Goal: Information Seeking & Learning: Learn about a topic

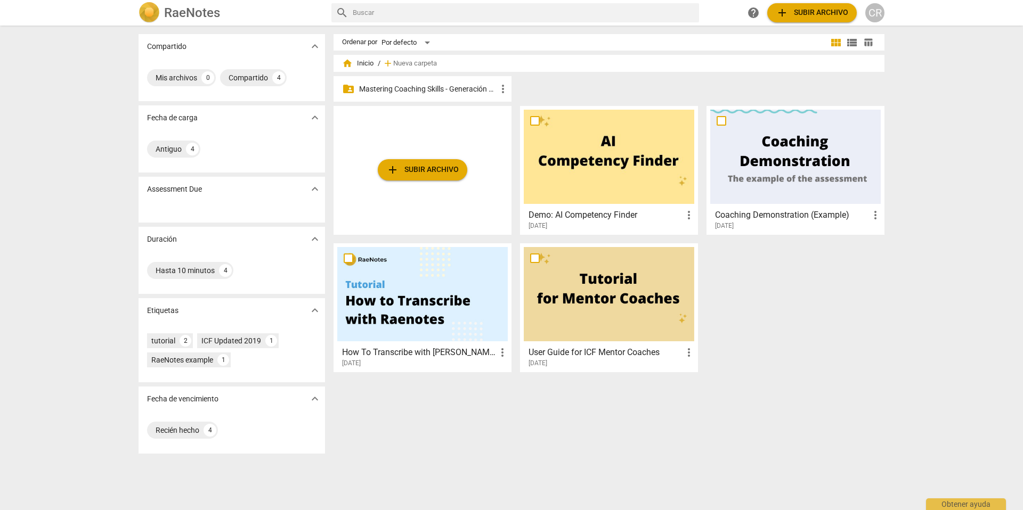
click at [422, 90] on p "Mastering Coaching Skills - Generación 31" at bounding box center [427, 89] width 137 height 11
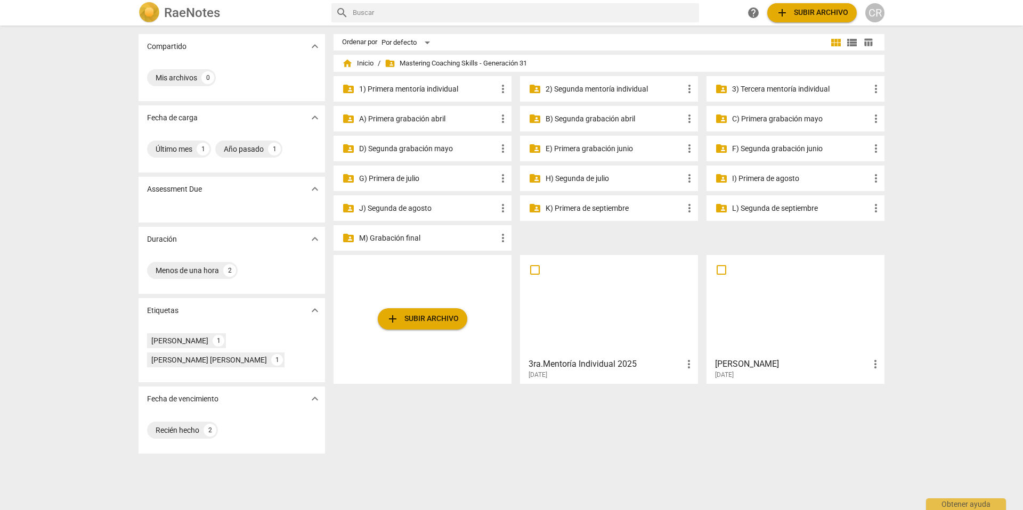
click at [387, 147] on p "D) Segunda grabación mayo" at bounding box center [427, 148] width 137 height 11
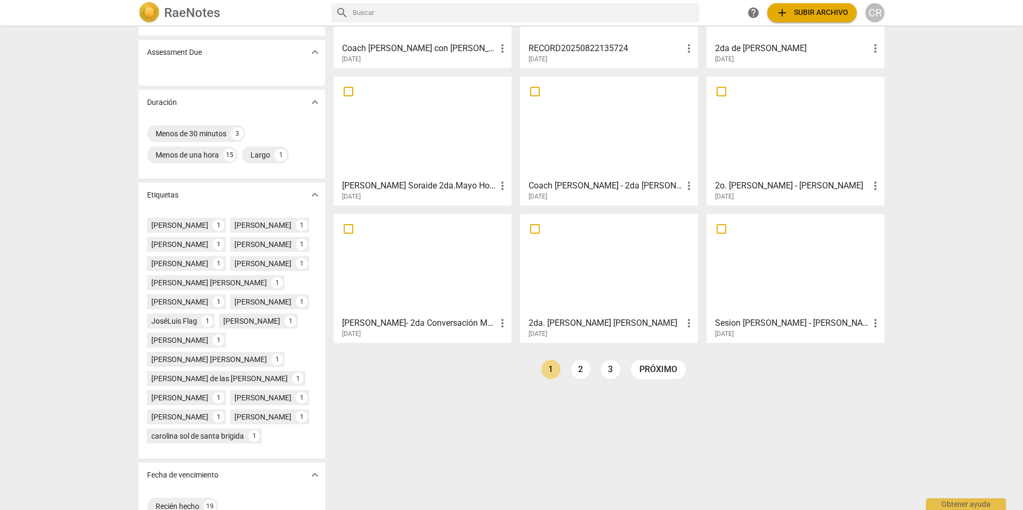
scroll to position [137, 0]
click at [773, 153] on div at bounding box center [795, 127] width 170 height 94
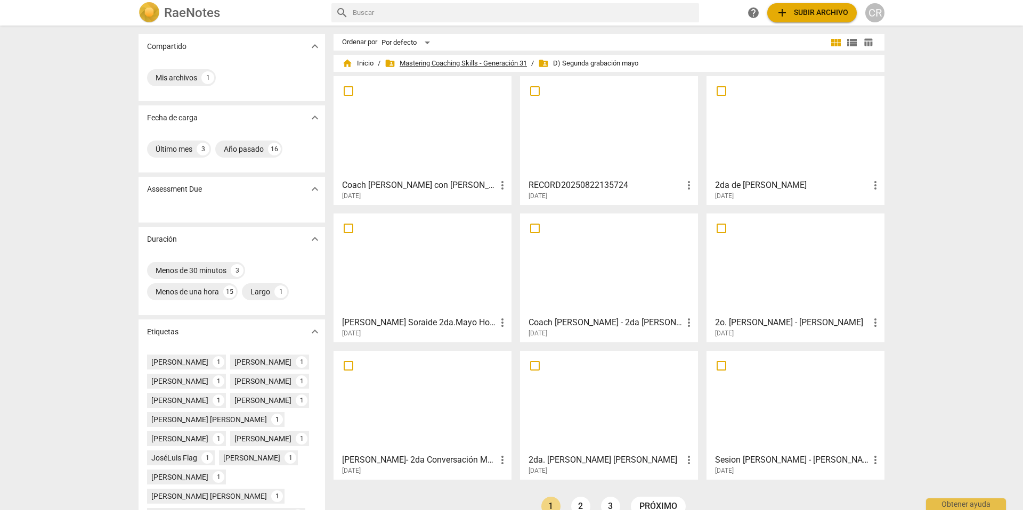
click at [456, 61] on span "folder_shared Mastering Coaching Skills - Generación 31" at bounding box center [456, 63] width 142 height 11
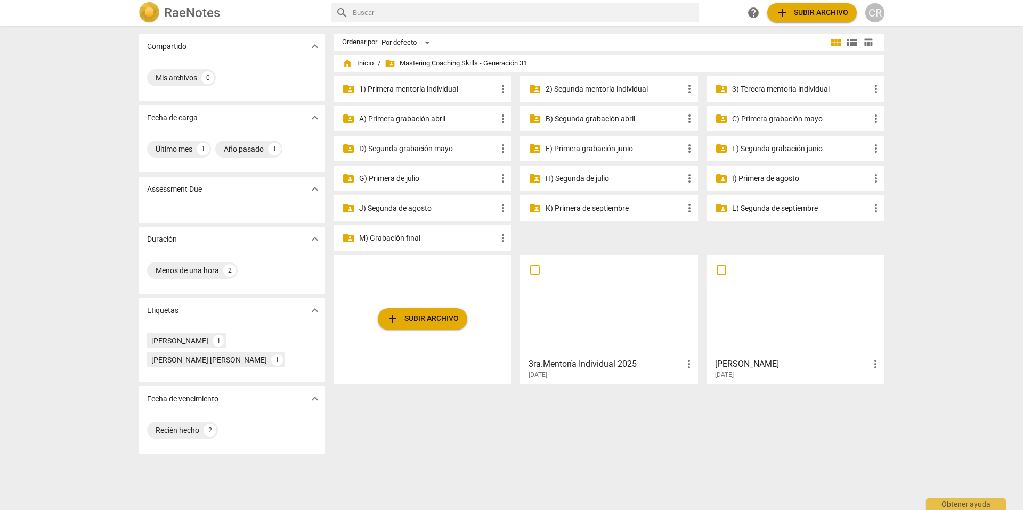
click at [583, 149] on p "E) Primera grabación junio" at bounding box center [613, 148] width 137 height 11
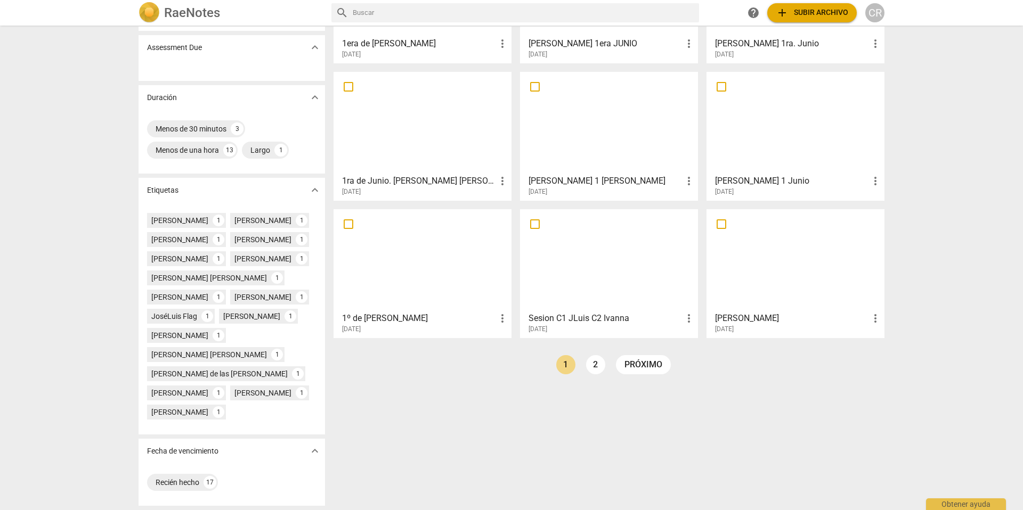
scroll to position [161, 0]
click at [594, 355] on link "2" at bounding box center [595, 364] width 19 height 19
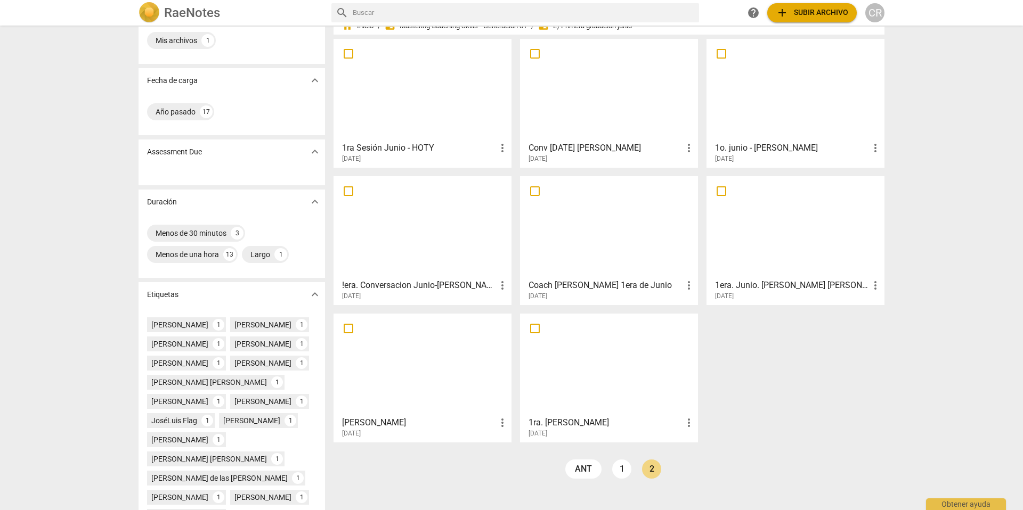
scroll to position [39, 0]
click at [765, 95] on div at bounding box center [795, 88] width 170 height 94
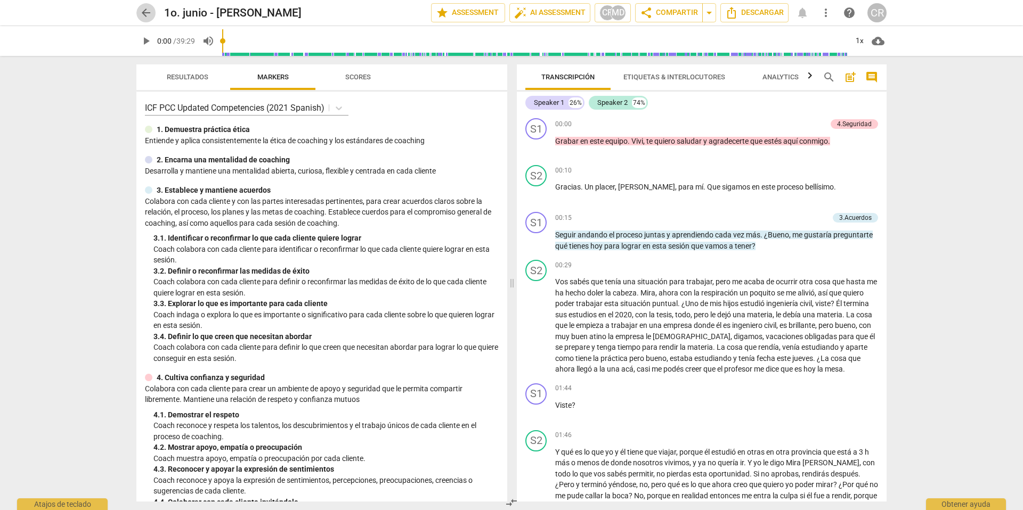
click at [143, 11] on span "arrow_back" at bounding box center [146, 12] width 13 height 13
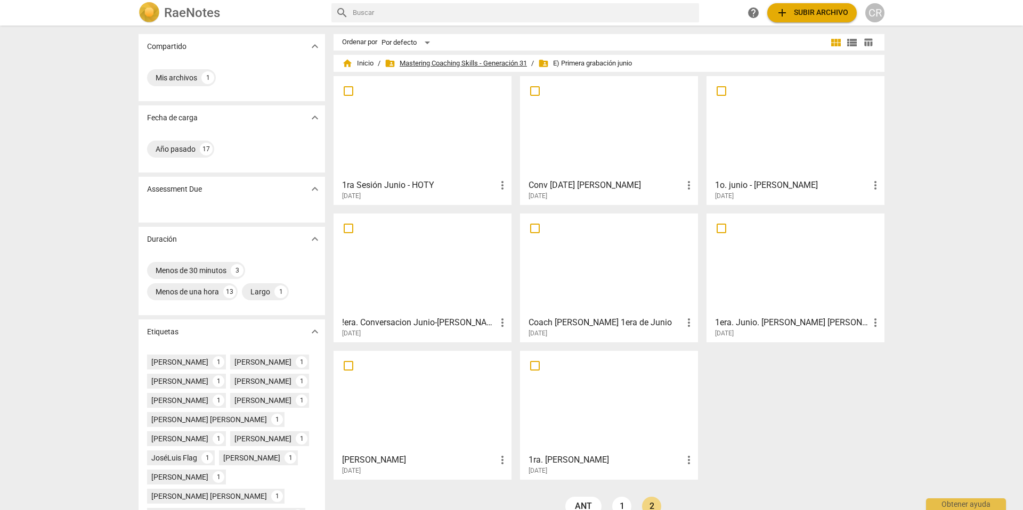
click at [490, 62] on span "folder_shared Mastering Coaching Skills - Generación 31" at bounding box center [456, 63] width 142 height 11
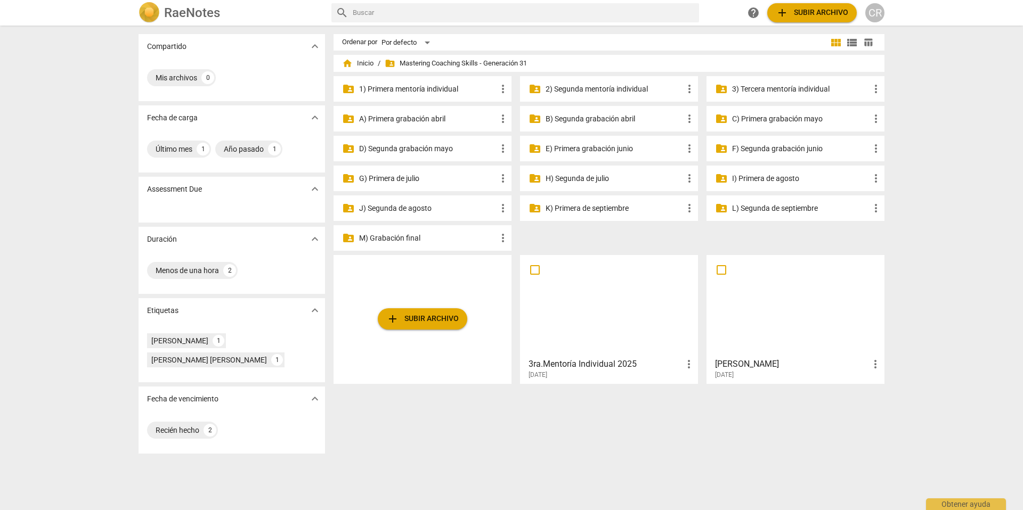
click at [758, 147] on p "F) Segunda grabación junio" at bounding box center [800, 148] width 137 height 11
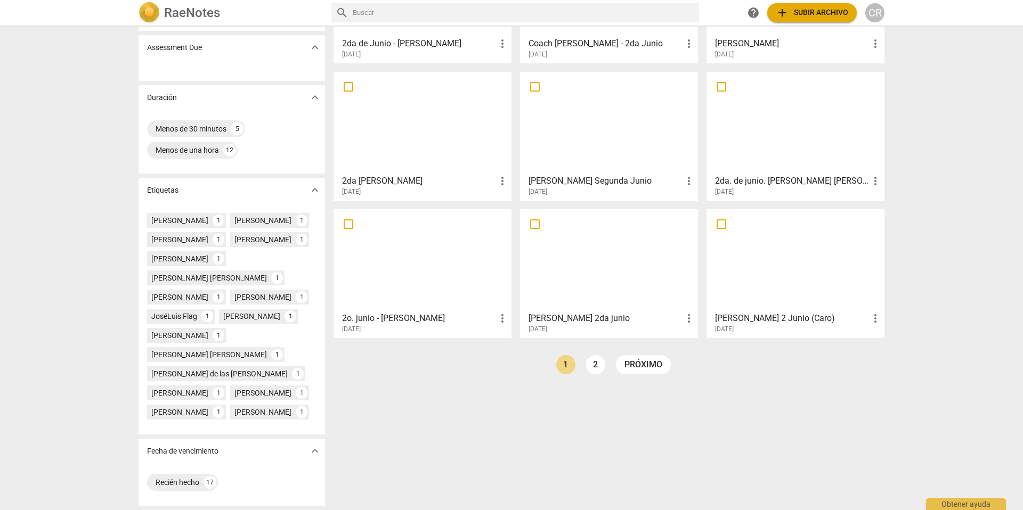
scroll to position [161, 0]
click at [420, 250] on div at bounding box center [422, 260] width 170 height 94
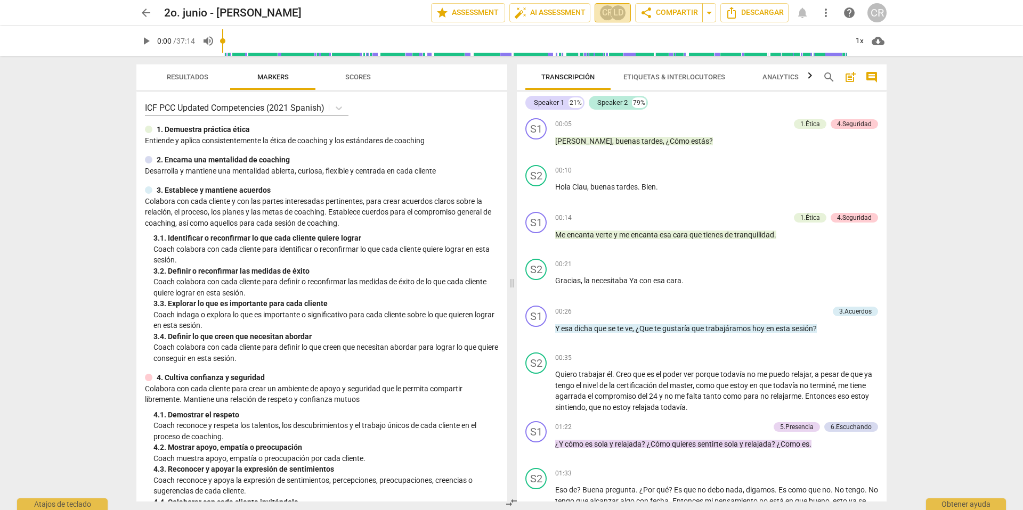
click at [618, 10] on div "LD" at bounding box center [618, 13] width 16 height 16
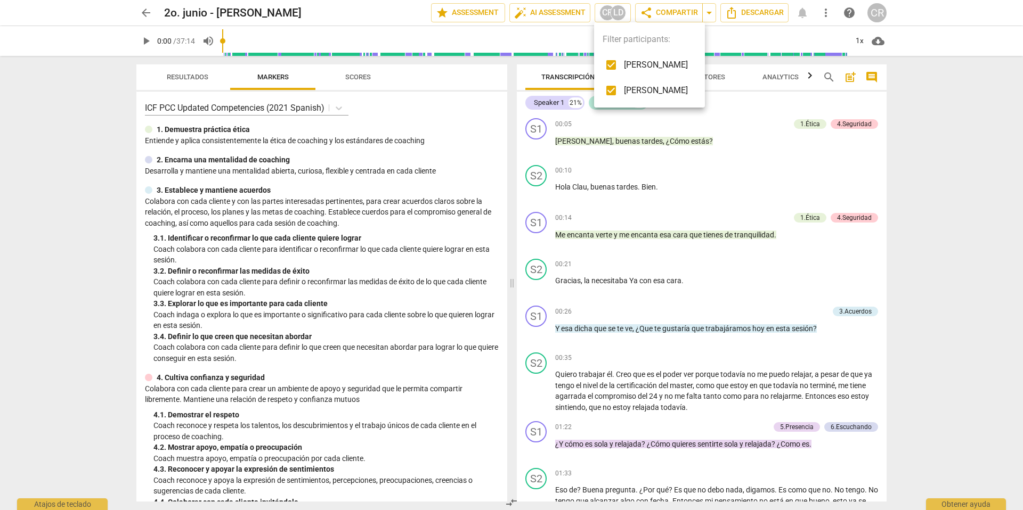
click at [730, 124] on div at bounding box center [511, 255] width 1023 height 510
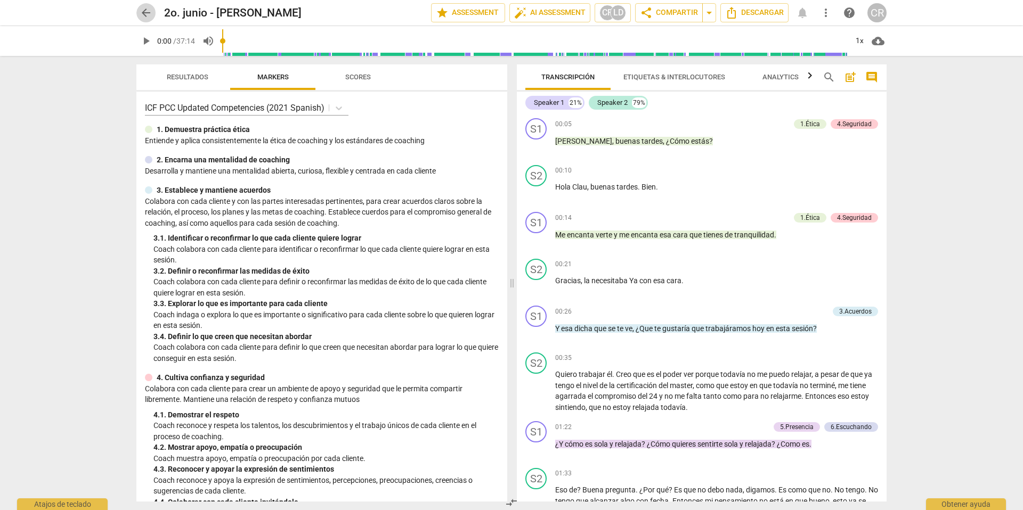
click at [146, 12] on span "arrow_back" at bounding box center [146, 12] width 13 height 13
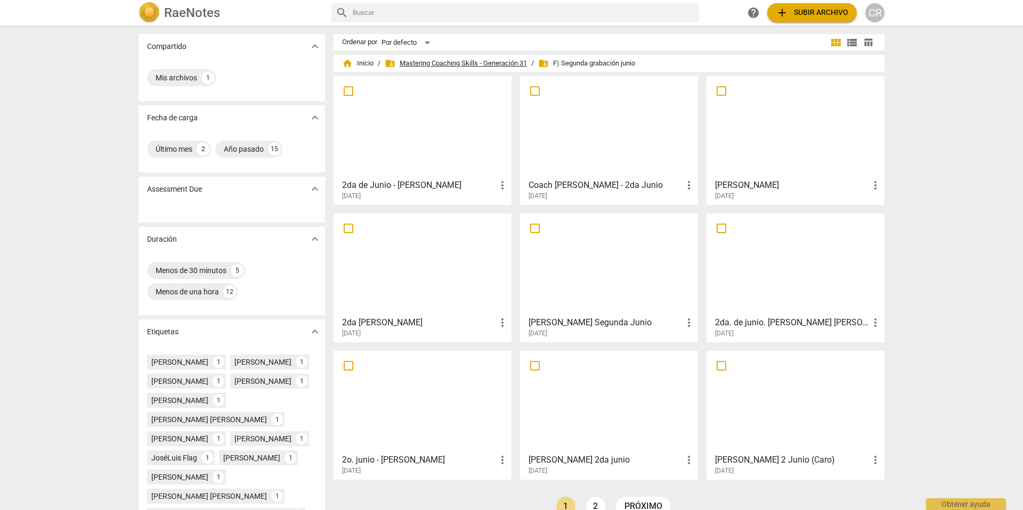
click at [475, 61] on span "folder_shared Mastering Coaching Skills - Generación 31" at bounding box center [456, 63] width 142 height 11
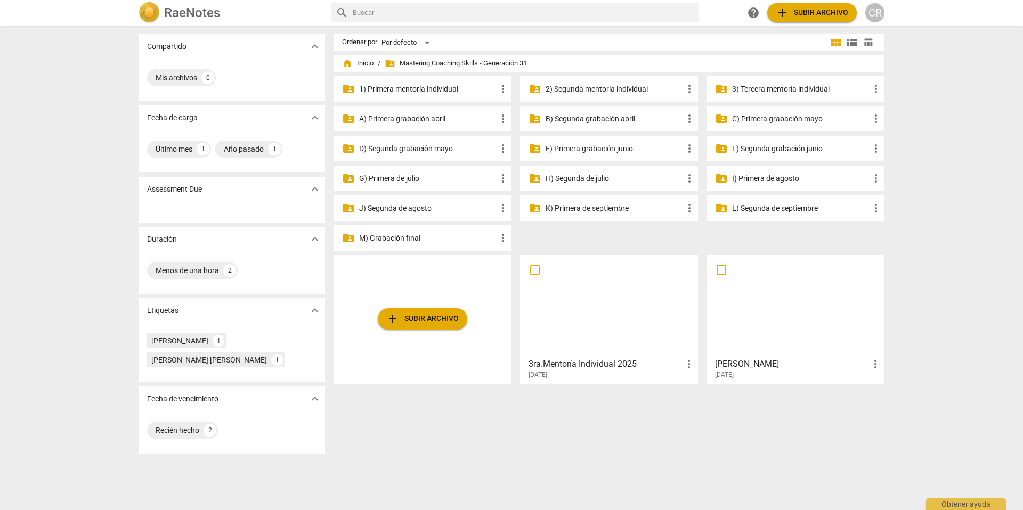
click at [391, 180] on p "G) Primera de julio" at bounding box center [427, 178] width 137 height 11
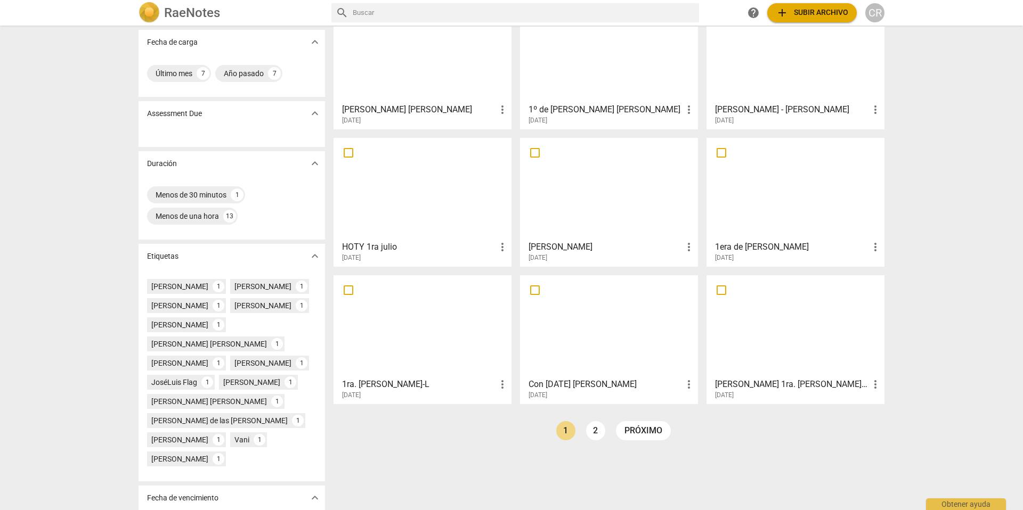
scroll to position [77, 0]
click at [565, 212] on div at bounding box center [609, 188] width 170 height 94
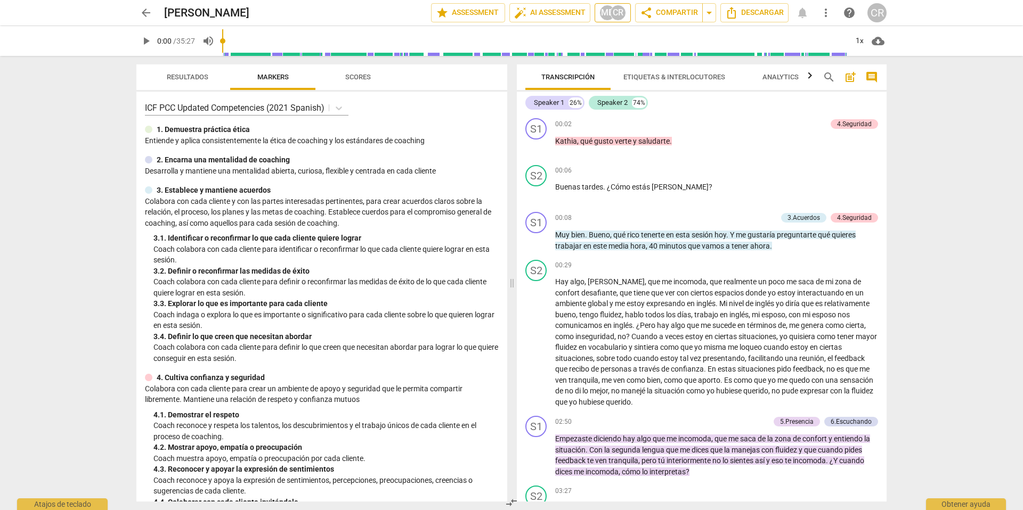
click at [604, 11] on div "MD" at bounding box center [607, 13] width 16 height 16
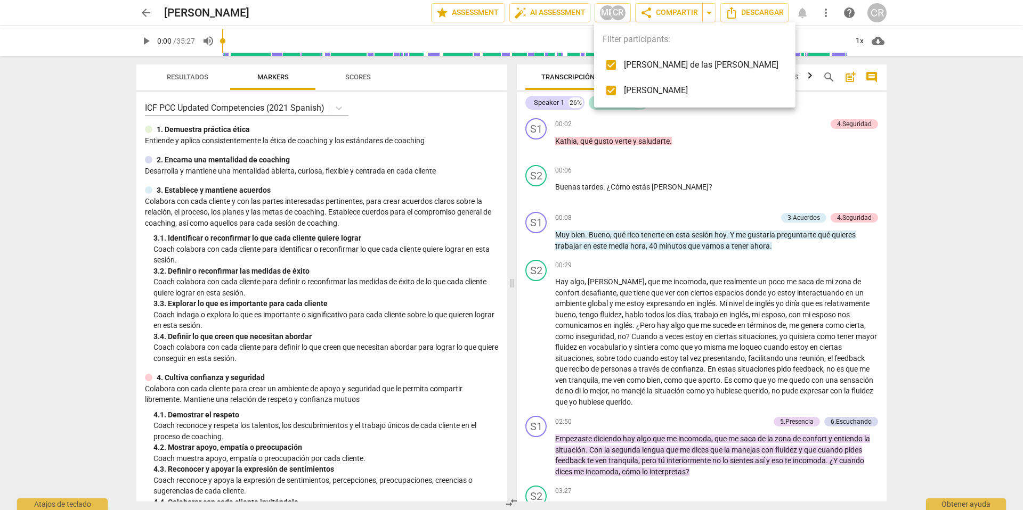
click at [747, 157] on div at bounding box center [511, 255] width 1023 height 510
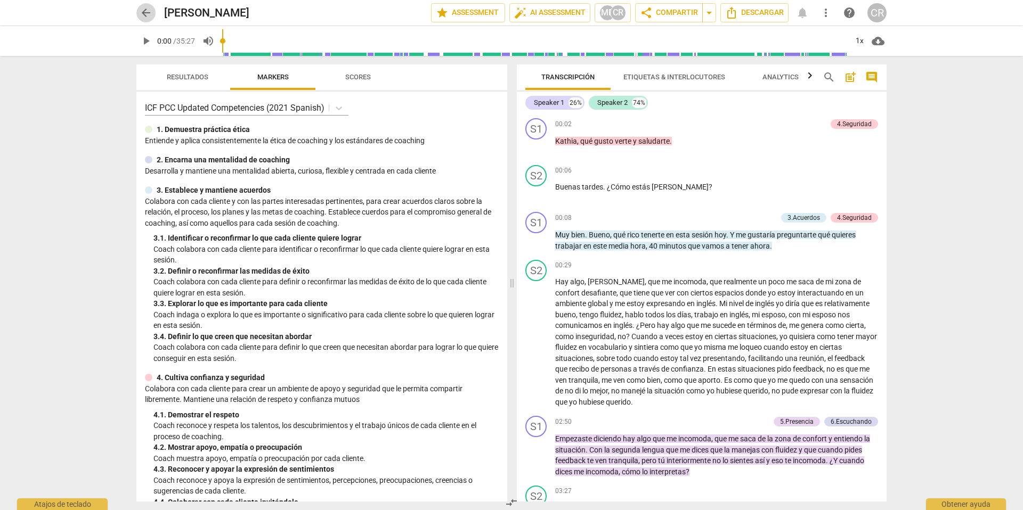
click at [144, 13] on span "arrow_back" at bounding box center [146, 12] width 13 height 13
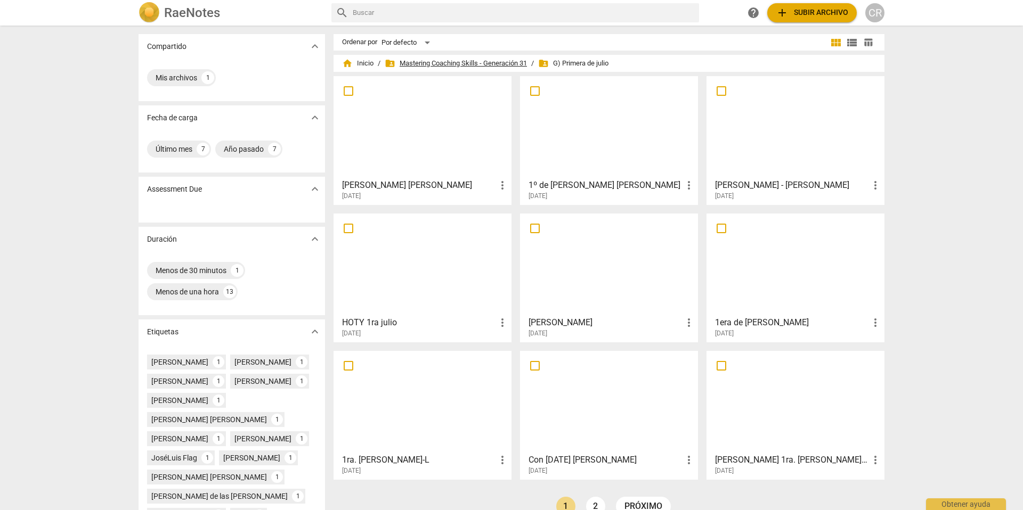
click at [446, 63] on span "folder_shared Mastering Coaching Skills - Generación 31" at bounding box center [456, 63] width 142 height 11
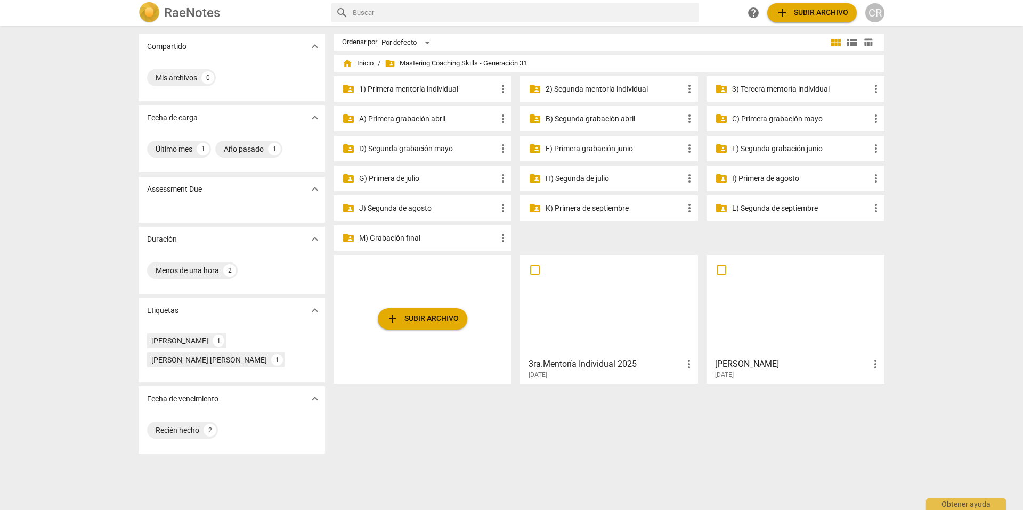
click at [581, 177] on p "H) Segunda de julio" at bounding box center [613, 178] width 137 height 11
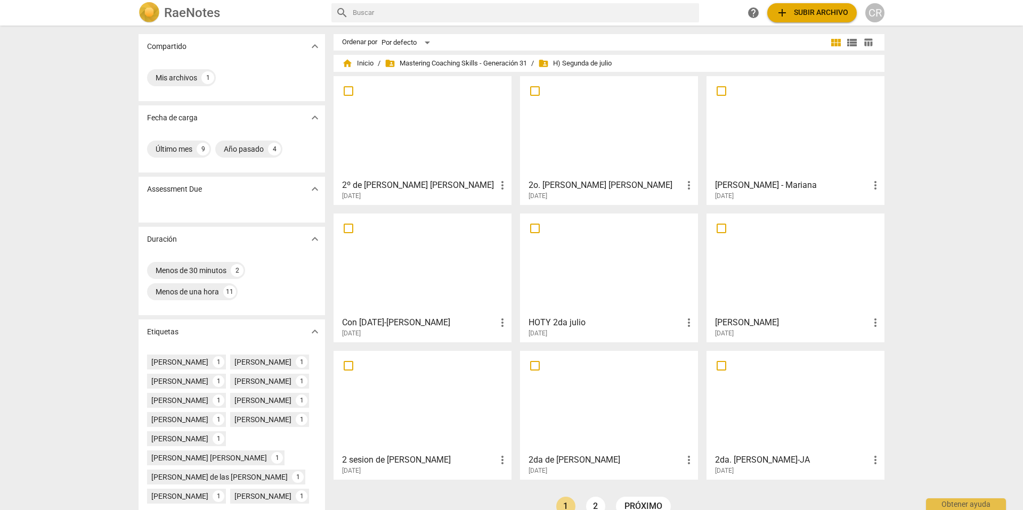
click at [437, 164] on div at bounding box center [422, 127] width 170 height 94
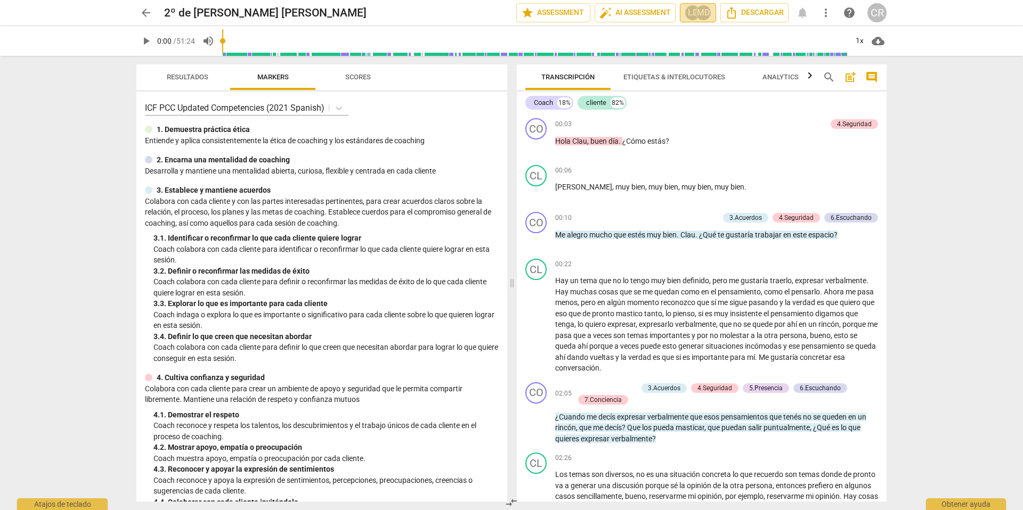
click at [700, 11] on div "MD" at bounding box center [703, 13] width 16 height 16
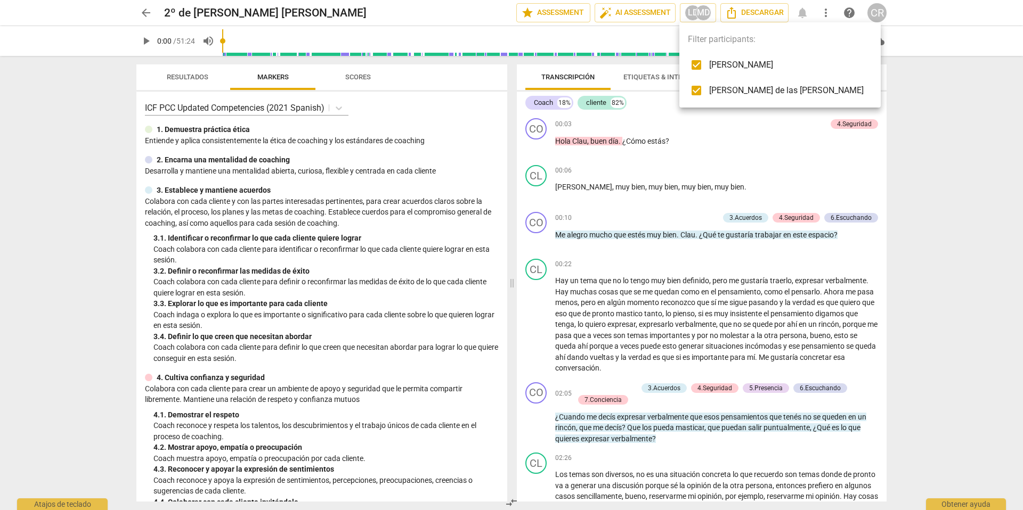
click at [714, 146] on div at bounding box center [511, 255] width 1023 height 510
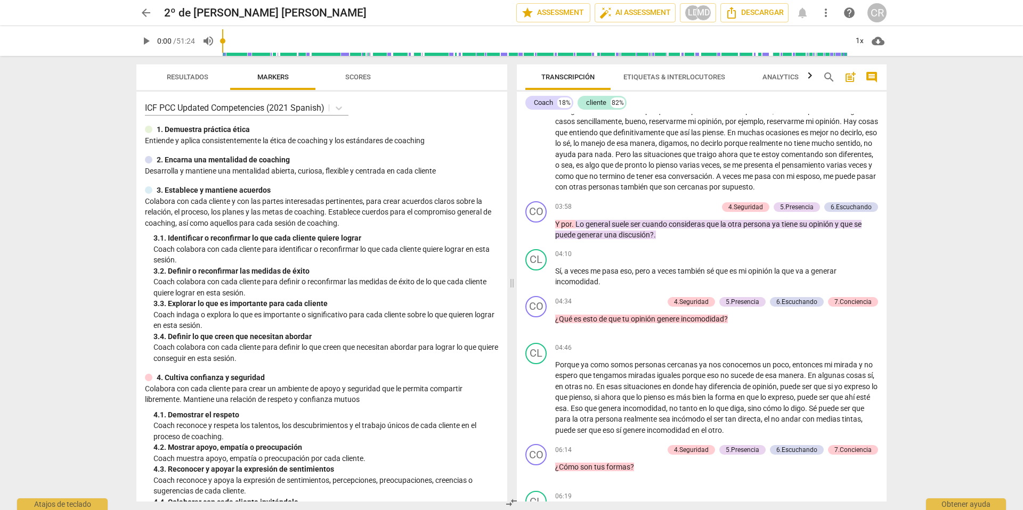
scroll to position [381, 0]
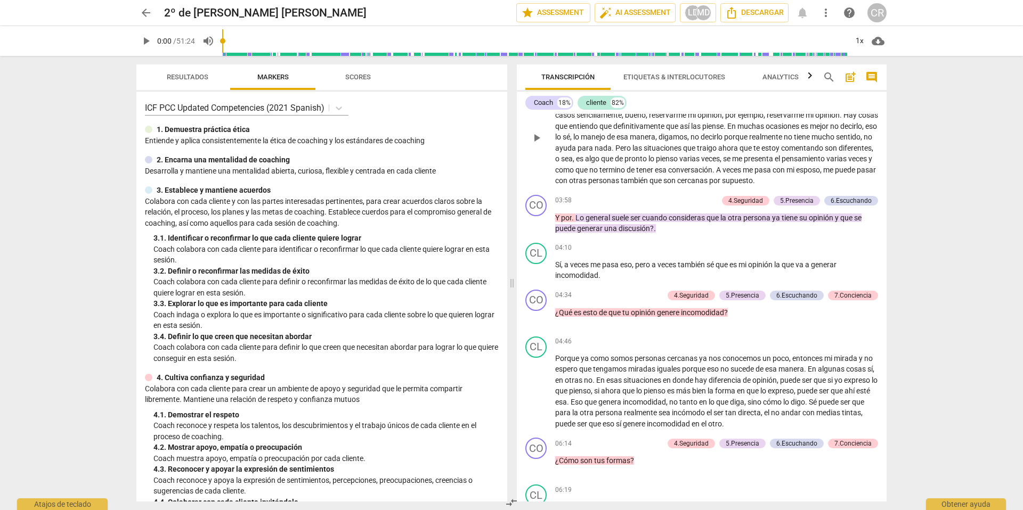
click at [539, 144] on span "play_arrow" at bounding box center [536, 138] width 13 height 13
click at [537, 144] on span "pause" at bounding box center [536, 138] width 13 height 13
type input "155"
click at [145, 9] on span "arrow_back" at bounding box center [146, 12] width 13 height 13
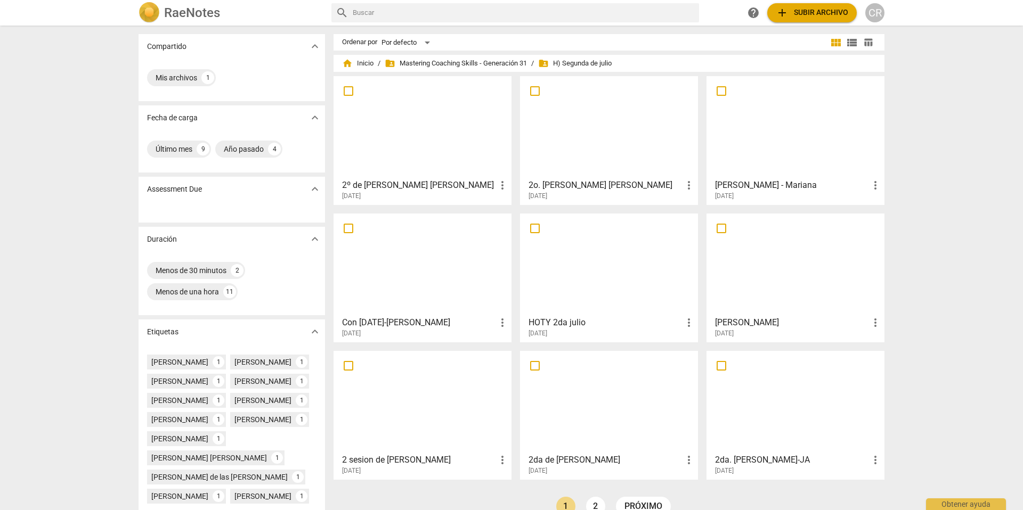
click at [592, 132] on div at bounding box center [609, 127] width 170 height 94
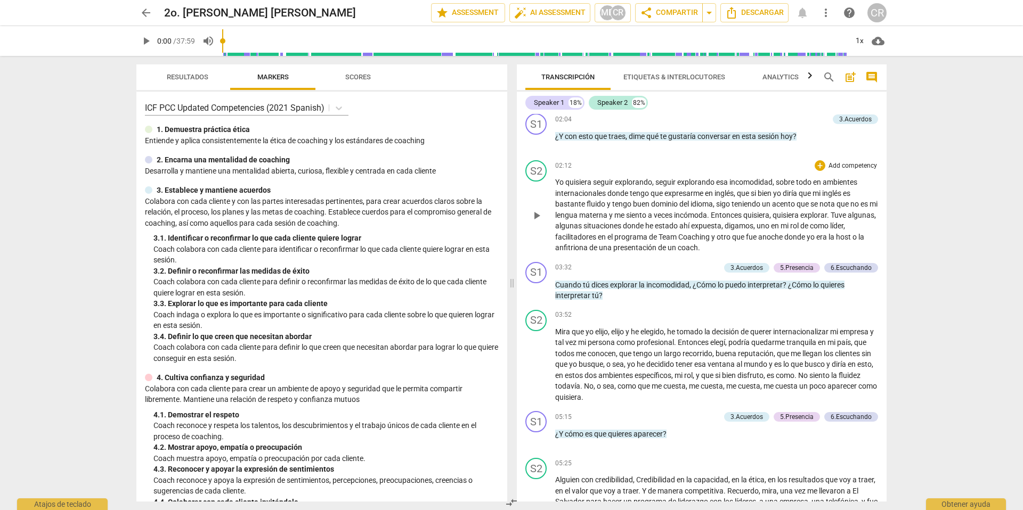
scroll to position [366, 0]
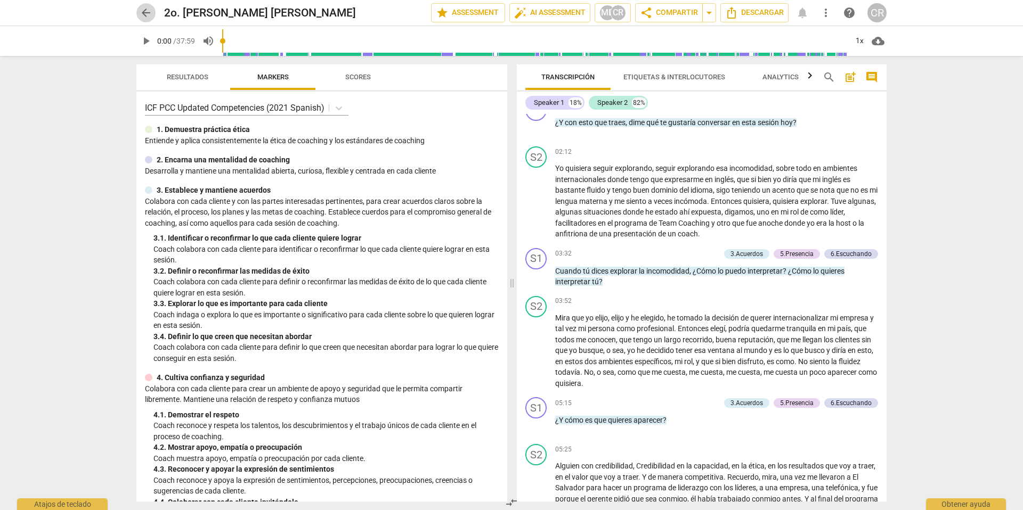
click at [146, 13] on span "arrow_back" at bounding box center [146, 12] width 13 height 13
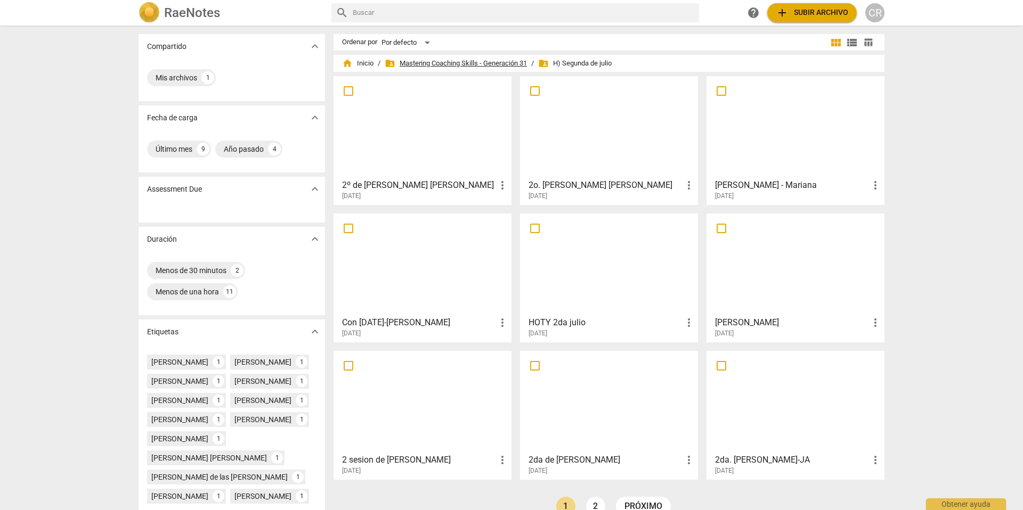
click at [474, 61] on span "folder_shared Mastering Coaching Skills - Generación 31" at bounding box center [456, 63] width 142 height 11
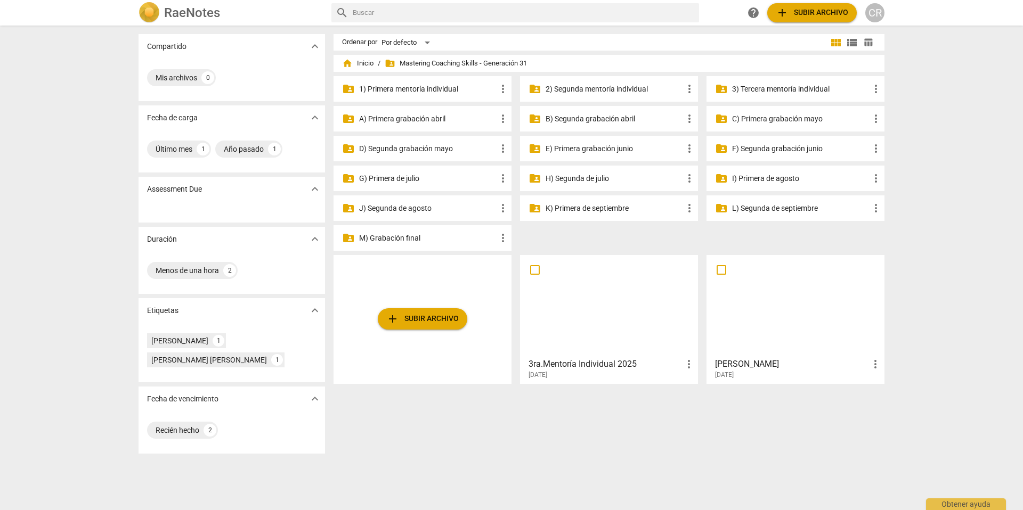
click at [764, 177] on p "I) Primera de agosto" at bounding box center [800, 178] width 137 height 11
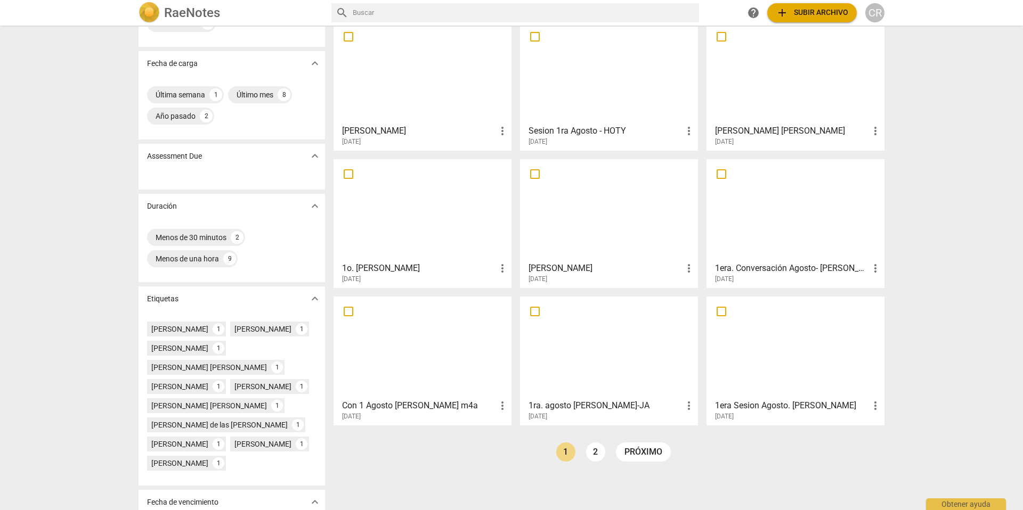
scroll to position [55, 0]
click at [430, 230] on div at bounding box center [422, 209] width 170 height 94
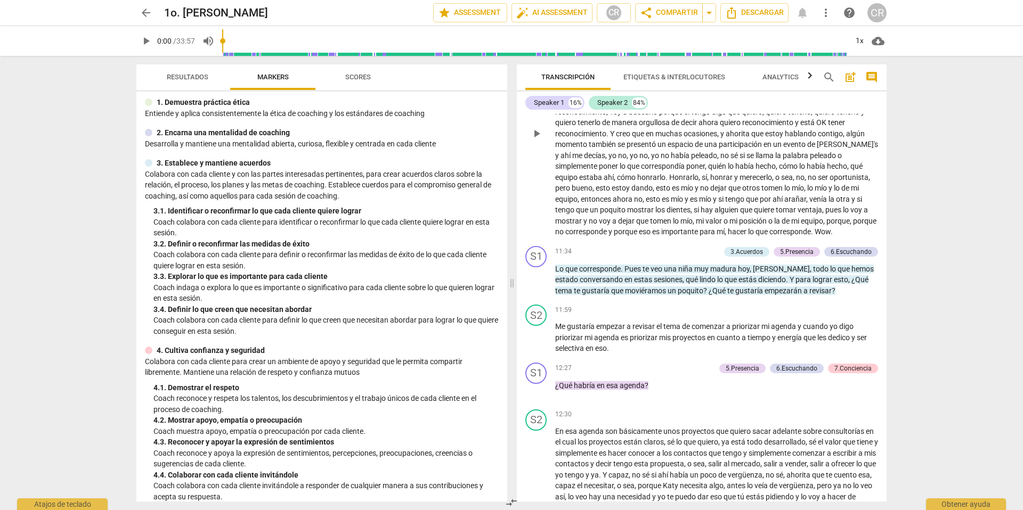
scroll to position [1609, 0]
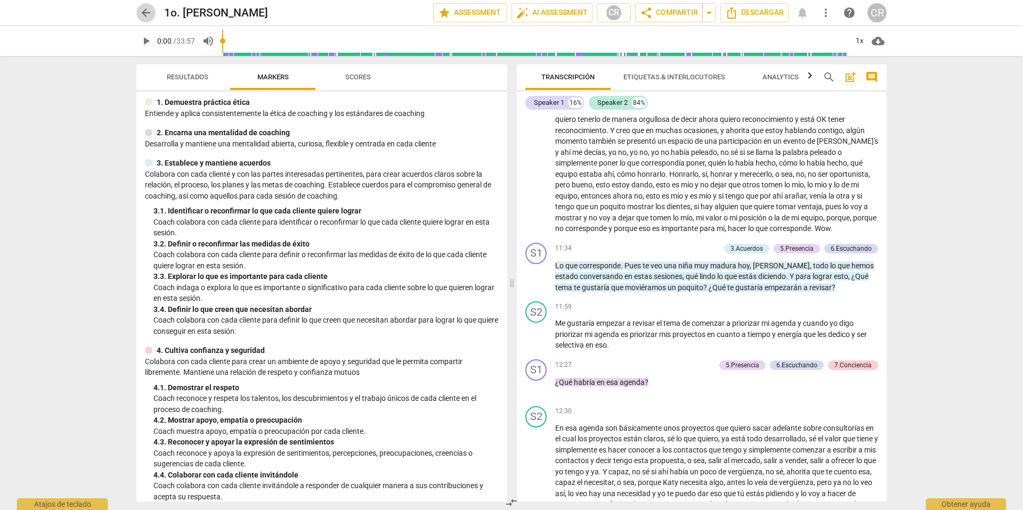
click at [144, 12] on span "arrow_back" at bounding box center [146, 12] width 13 height 13
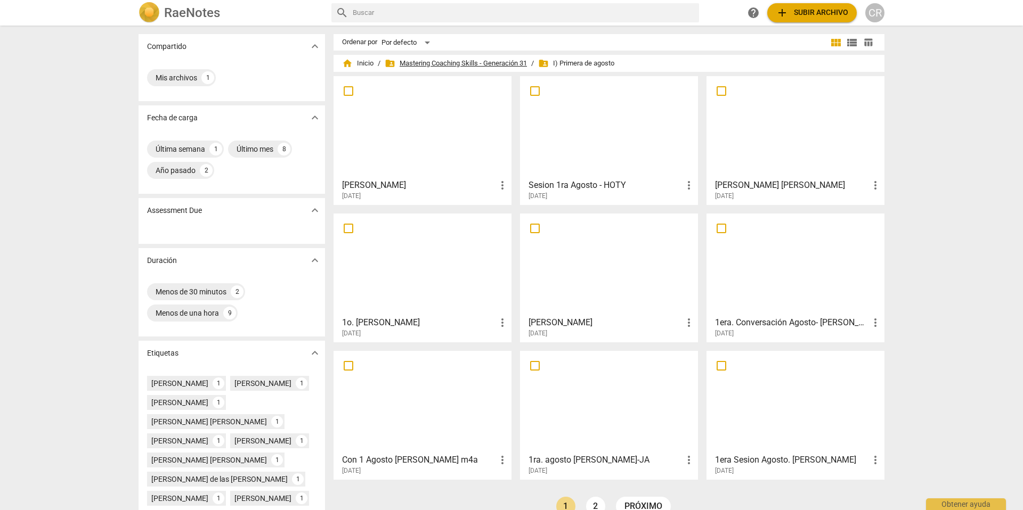
click at [480, 59] on span "folder_shared Mastering Coaching Skills - Generación 31" at bounding box center [456, 63] width 142 height 11
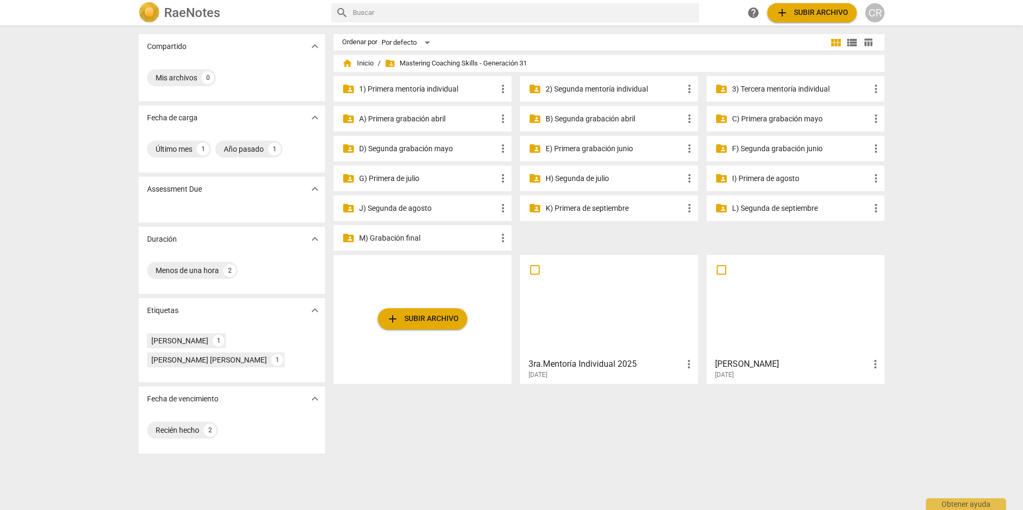
click at [414, 208] on p "J) Segunda de agosto" at bounding box center [427, 208] width 137 height 11
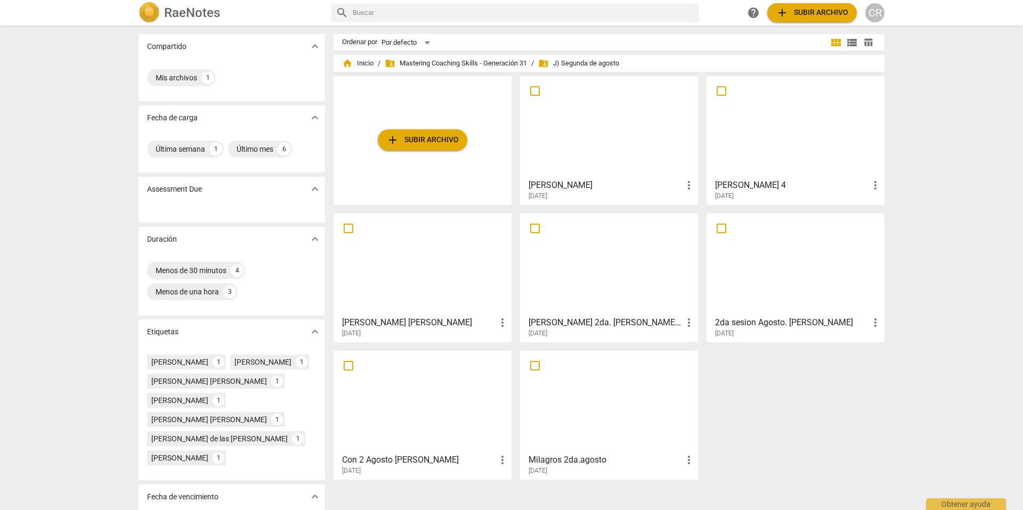
scroll to position [4, 0]
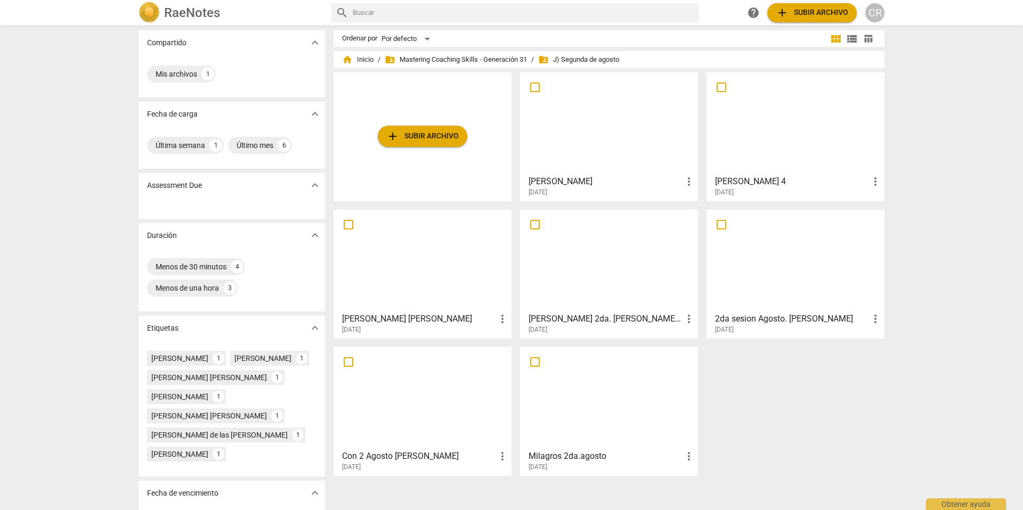
click at [770, 160] on div at bounding box center [795, 123] width 170 height 94
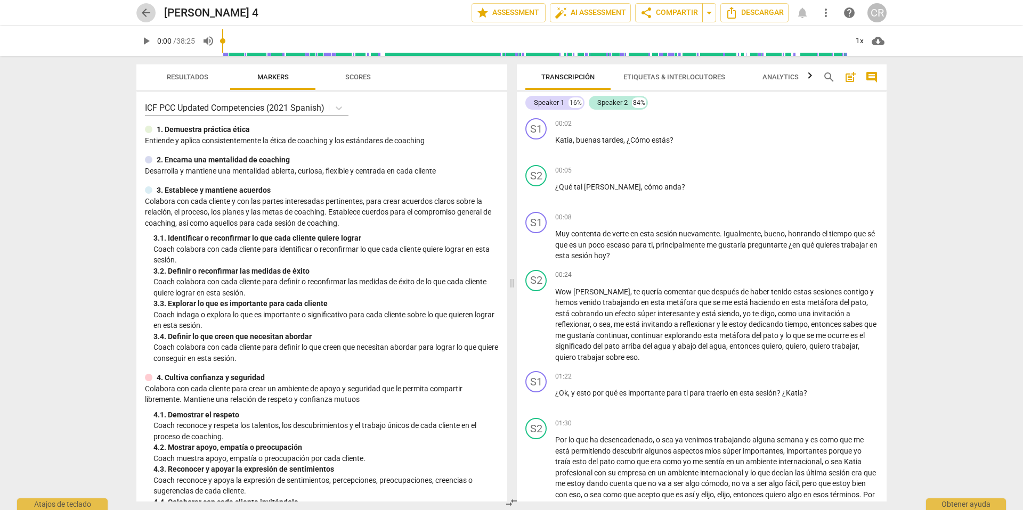
click at [141, 11] on span "arrow_back" at bounding box center [146, 12] width 13 height 13
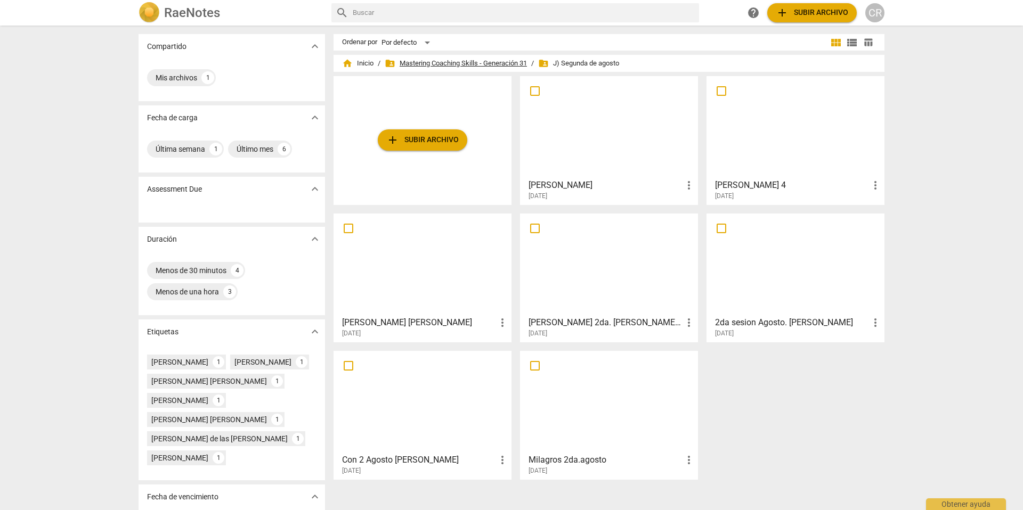
click at [443, 62] on span "folder_shared Mastering Coaching Skills - Generación 31" at bounding box center [456, 63] width 142 height 11
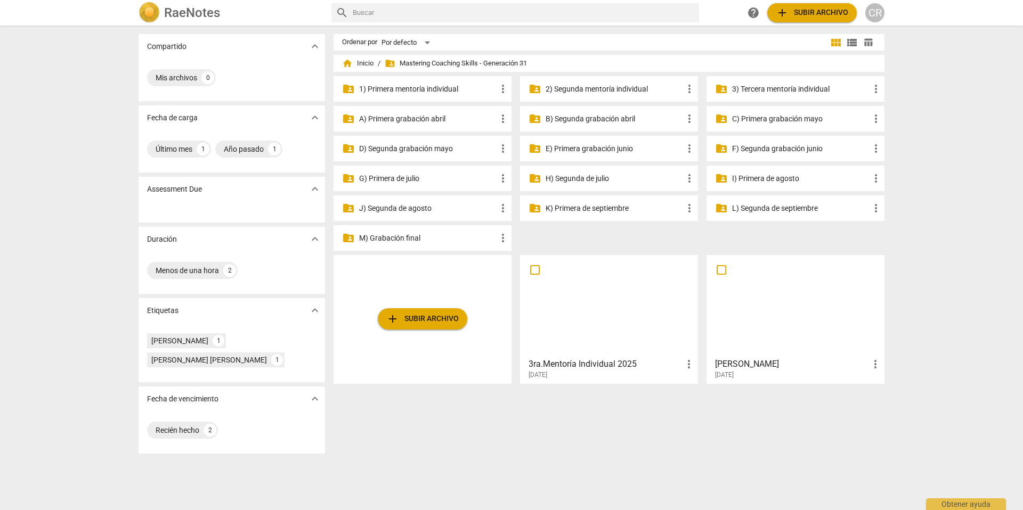
click at [430, 64] on span "folder_shared Mastering Coaching Skills - Generación 31" at bounding box center [456, 63] width 142 height 11
click at [755, 86] on p "3) Tercera mentoría individual" at bounding box center [800, 89] width 137 height 11
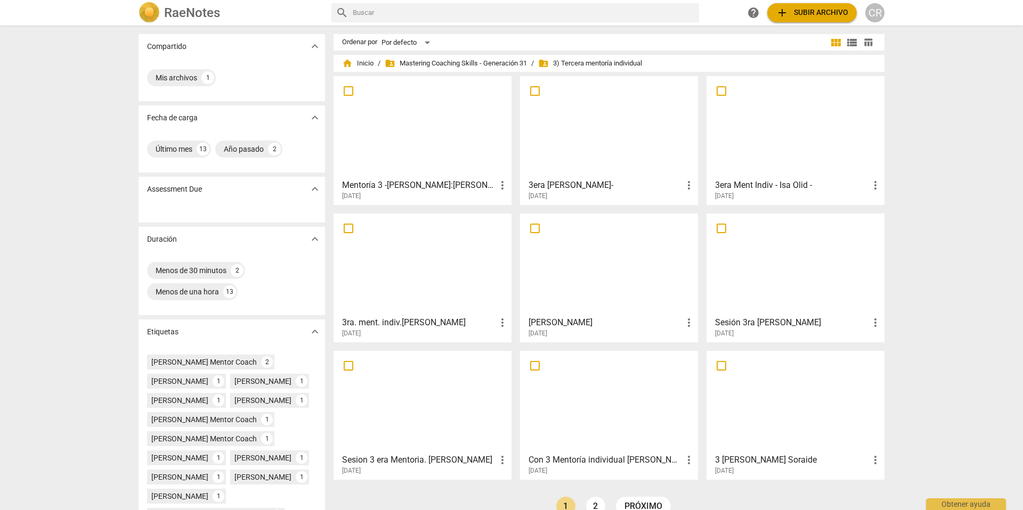
click at [425, 152] on div at bounding box center [422, 127] width 170 height 94
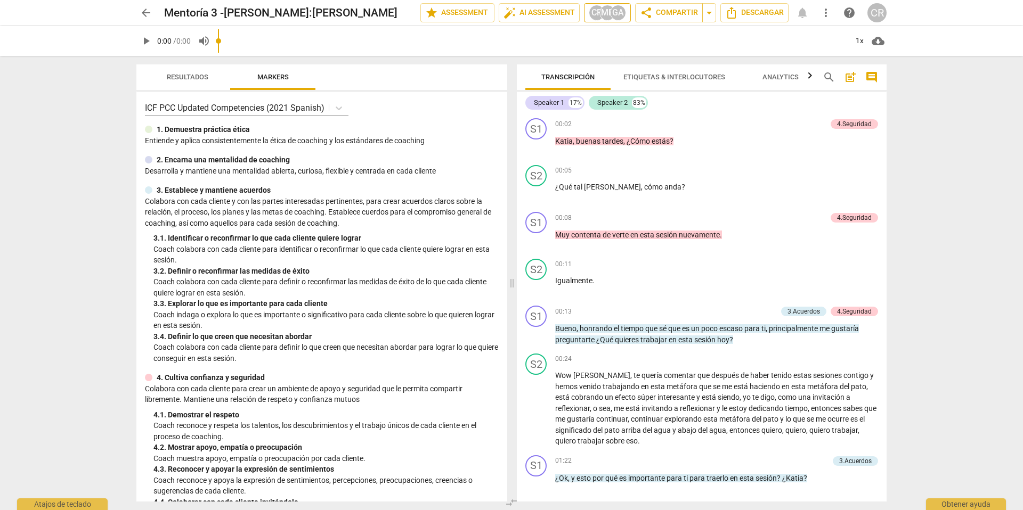
click at [618, 13] on div "GA" at bounding box center [618, 13] width 16 height 16
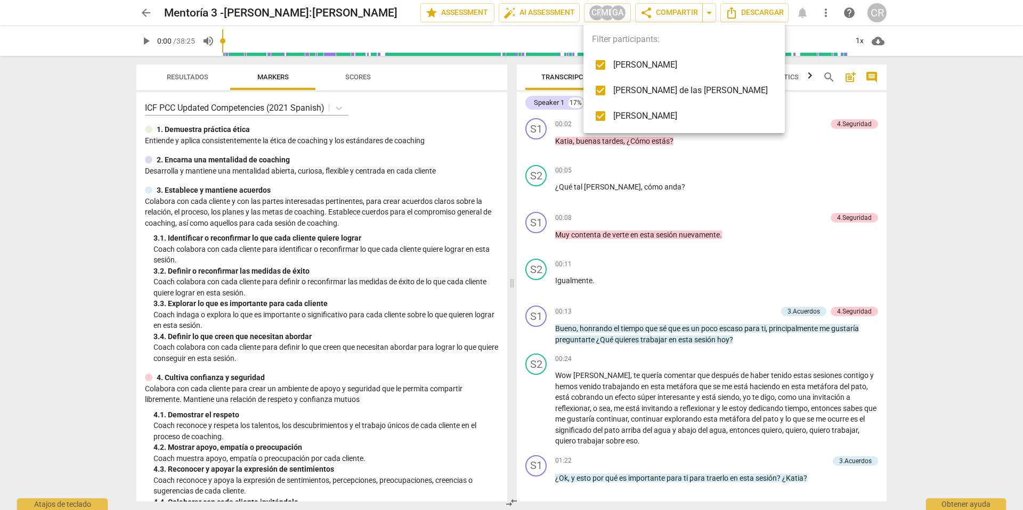
click at [753, 197] on div at bounding box center [511, 255] width 1023 height 510
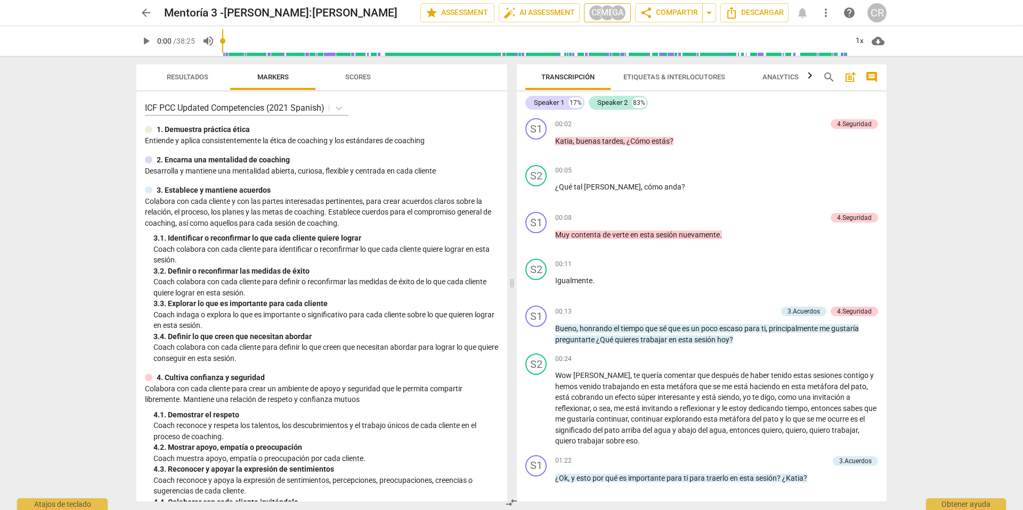
click at [616, 12] on div "GA" at bounding box center [618, 13] width 16 height 16
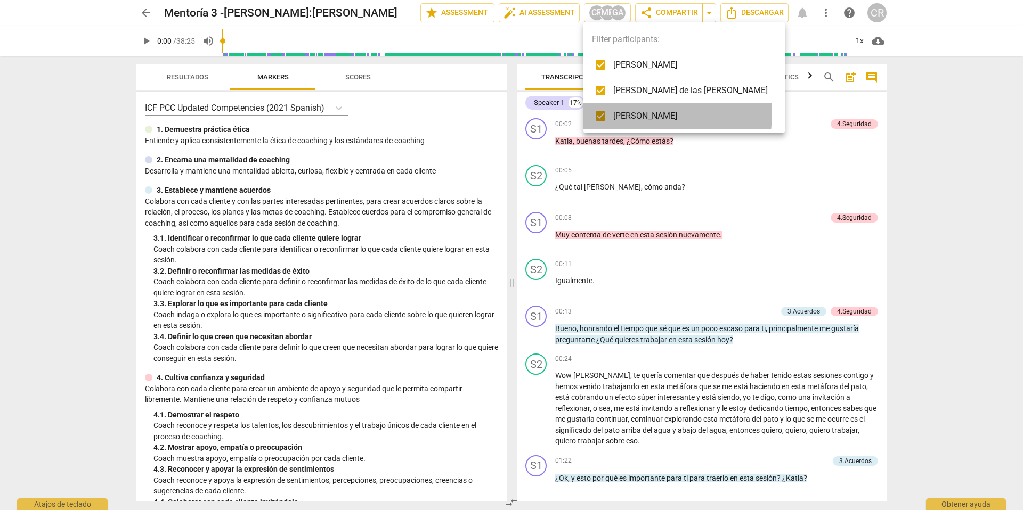
click at [623, 113] on span "[PERSON_NAME]" at bounding box center [690, 116] width 154 height 13
checkbox input "false"
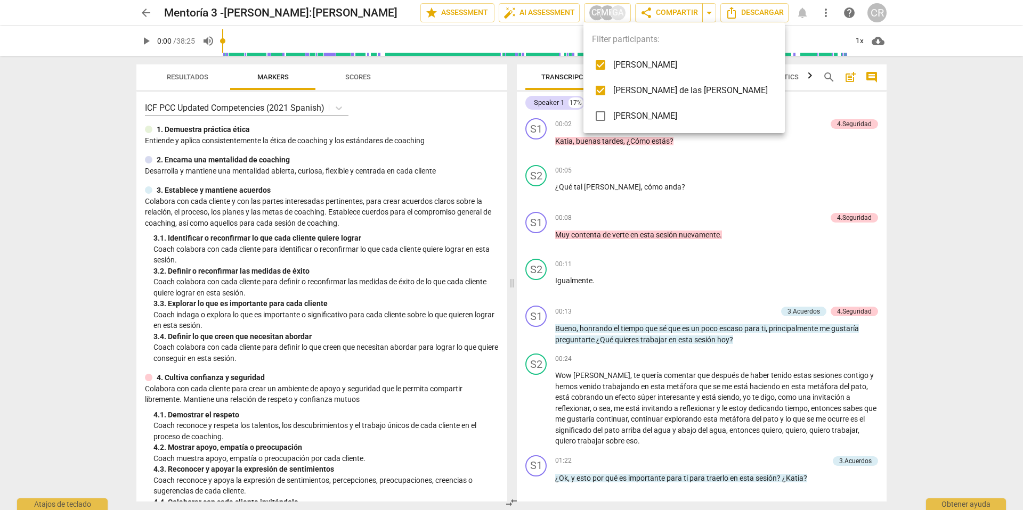
click at [711, 183] on div at bounding box center [511, 255] width 1023 height 510
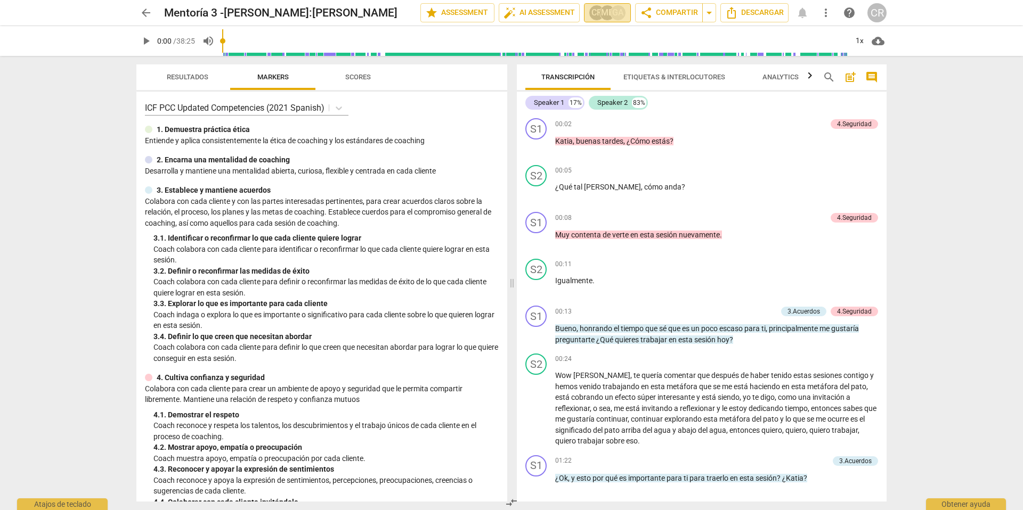
click at [618, 9] on div "GA" at bounding box center [618, 13] width 16 height 16
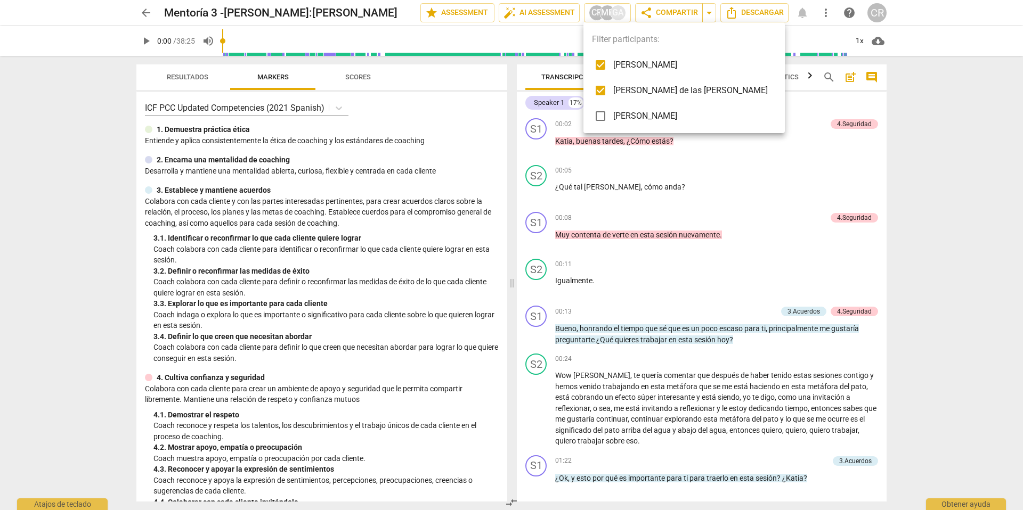
drag, startPoint x: 601, startPoint y: 116, endPoint x: 696, endPoint y: 165, distance: 106.0
click at [601, 116] on input "checkbox" at bounding box center [601, 116] width 26 height 26
checkbox input "true"
click at [719, 170] on div at bounding box center [511, 255] width 1023 height 510
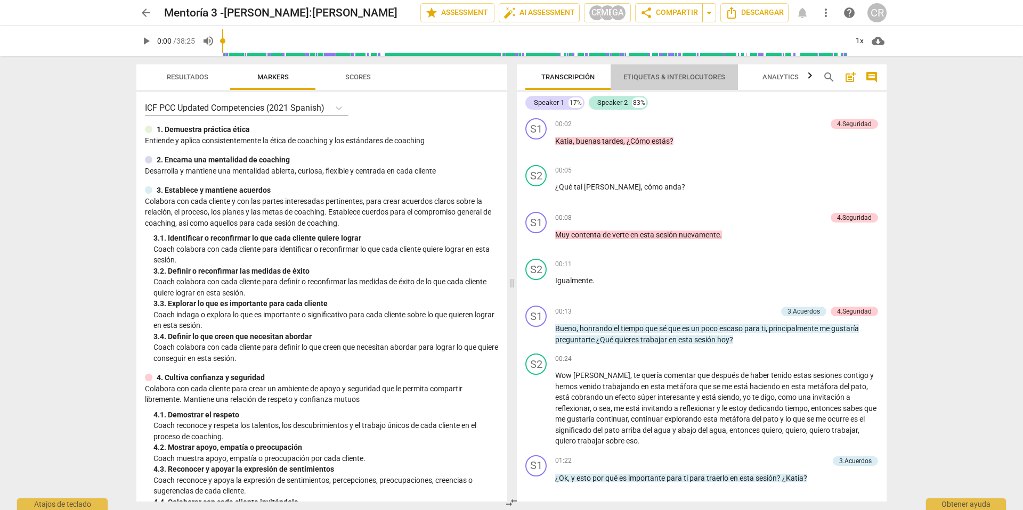
click at [661, 76] on span "Etiquetas & Interlocutores" at bounding box center [674, 77] width 102 height 8
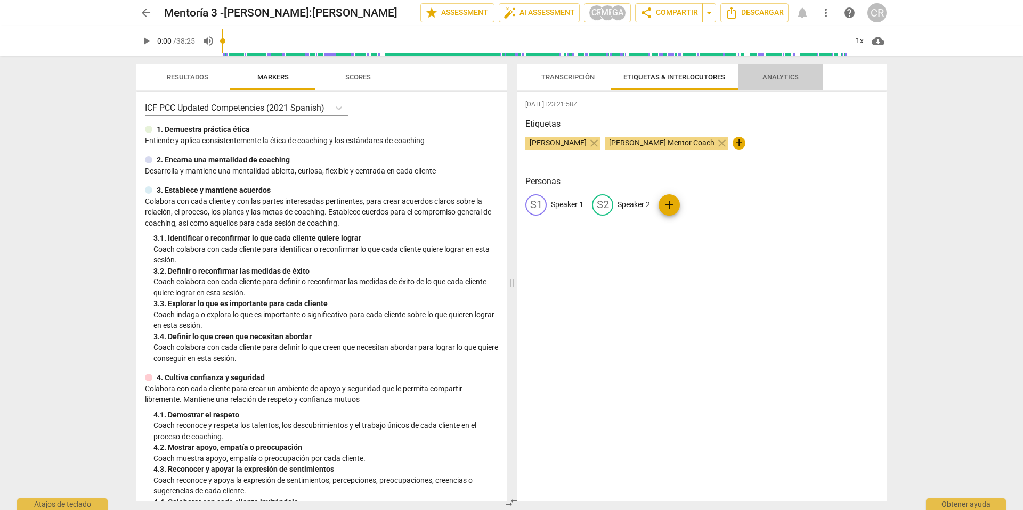
click at [779, 74] on span "Analytics" at bounding box center [780, 77] width 36 height 8
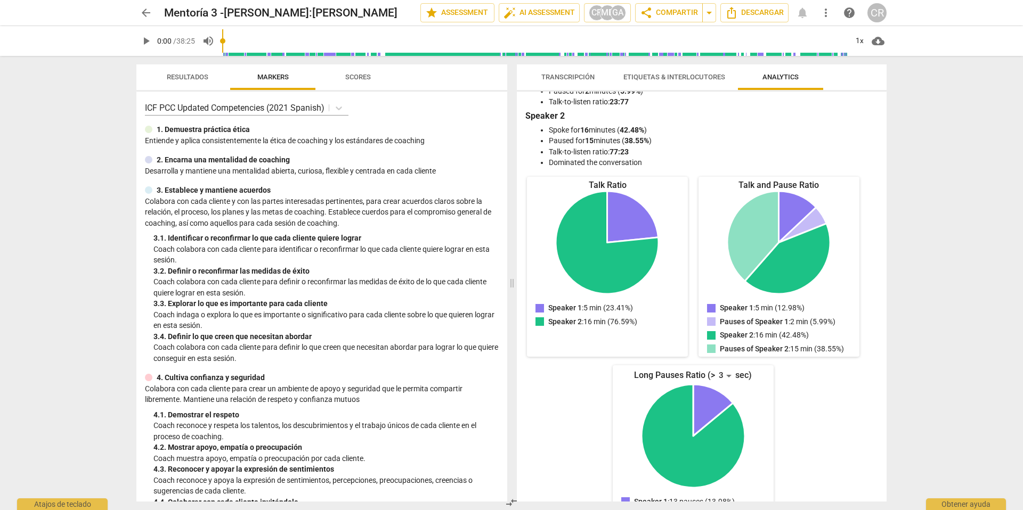
scroll to position [71, 0]
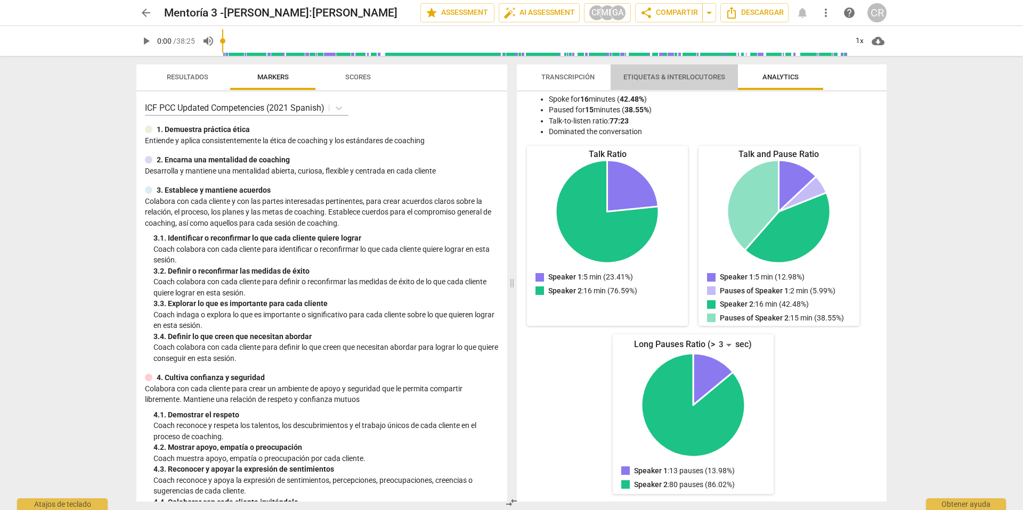
click at [671, 77] on span "Etiquetas & Interlocutores" at bounding box center [674, 77] width 102 height 8
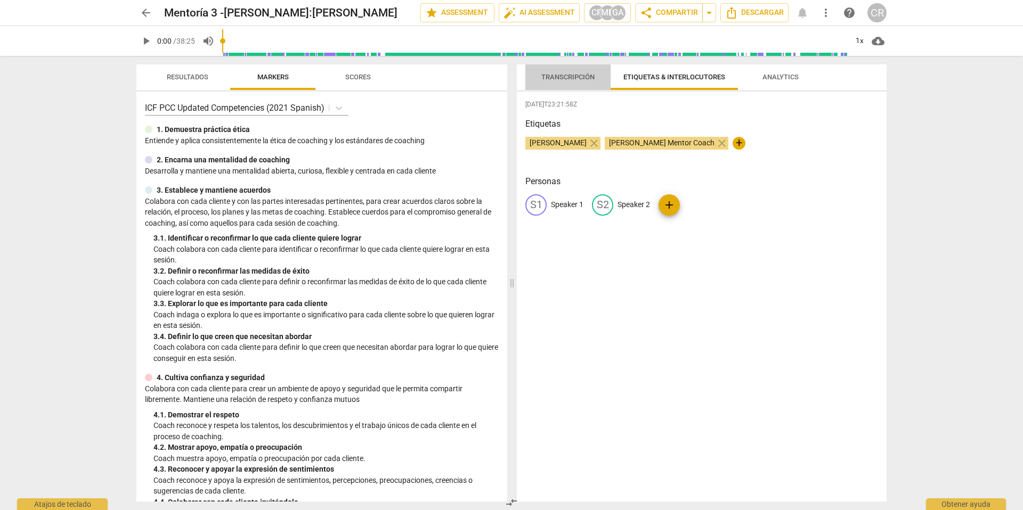
click at [559, 74] on span "Transcripción" at bounding box center [567, 77] width 53 height 8
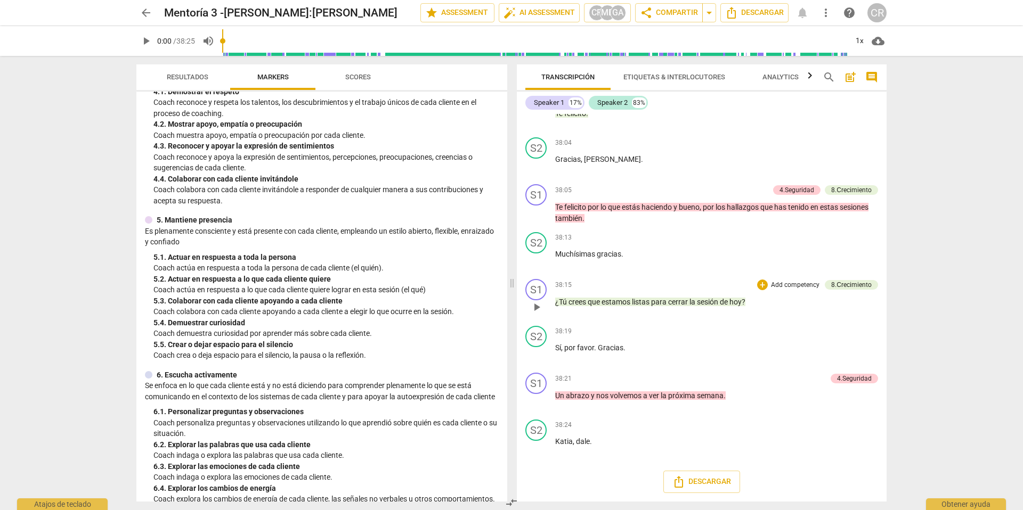
scroll to position [5040, 0]
click at [702, 483] on span "Descargar" at bounding box center [701, 482] width 59 height 13
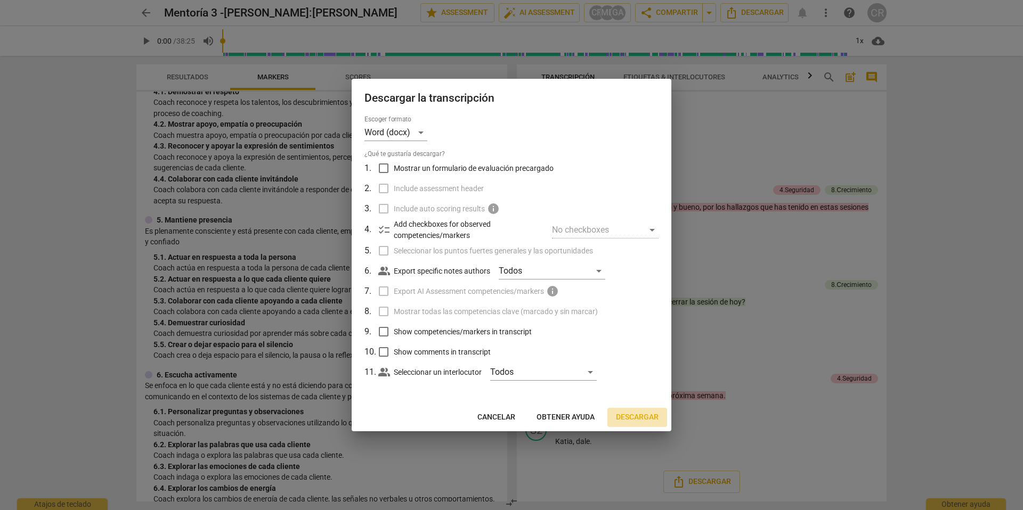
click at [639, 415] on span "Descargar" at bounding box center [637, 417] width 43 height 11
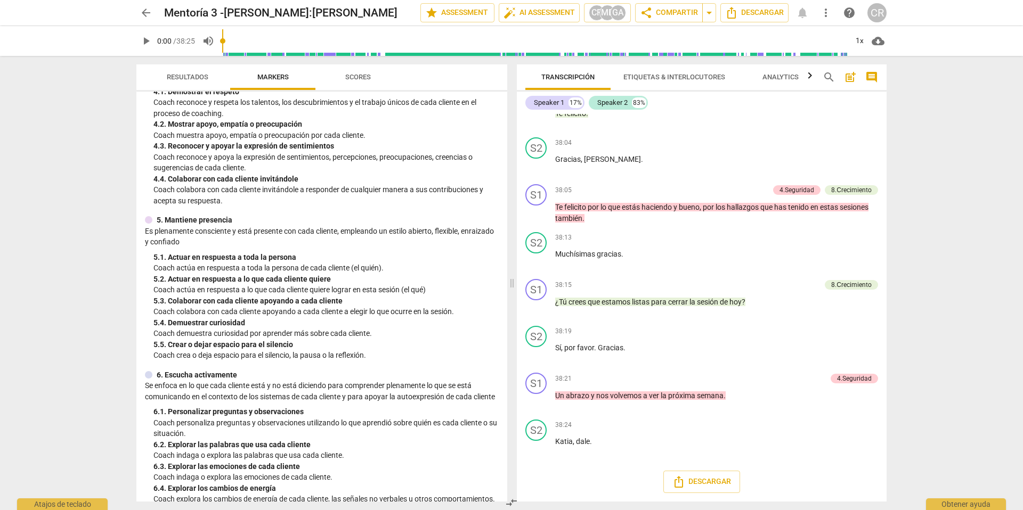
click at [188, 77] on span "Resultados" at bounding box center [188, 77] width 42 height 8
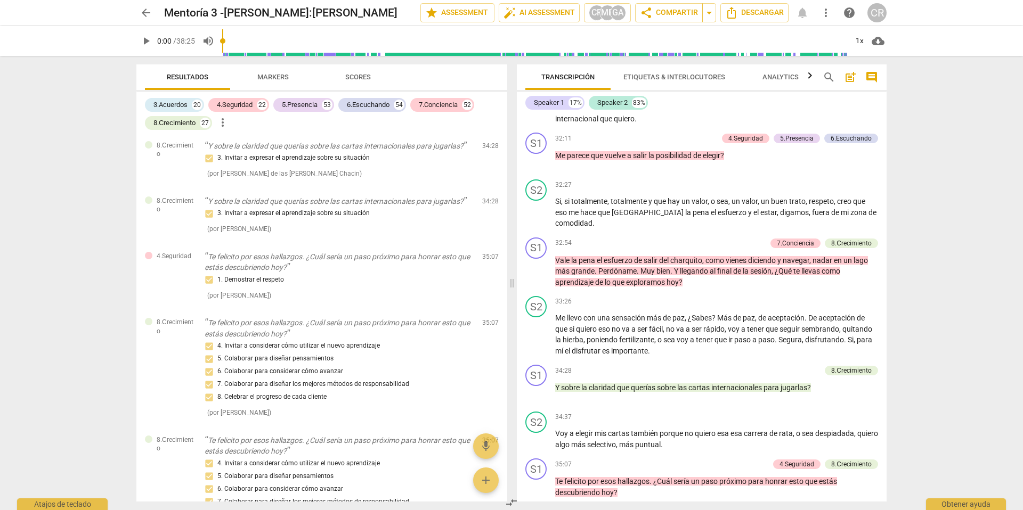
scroll to position [19468, 0]
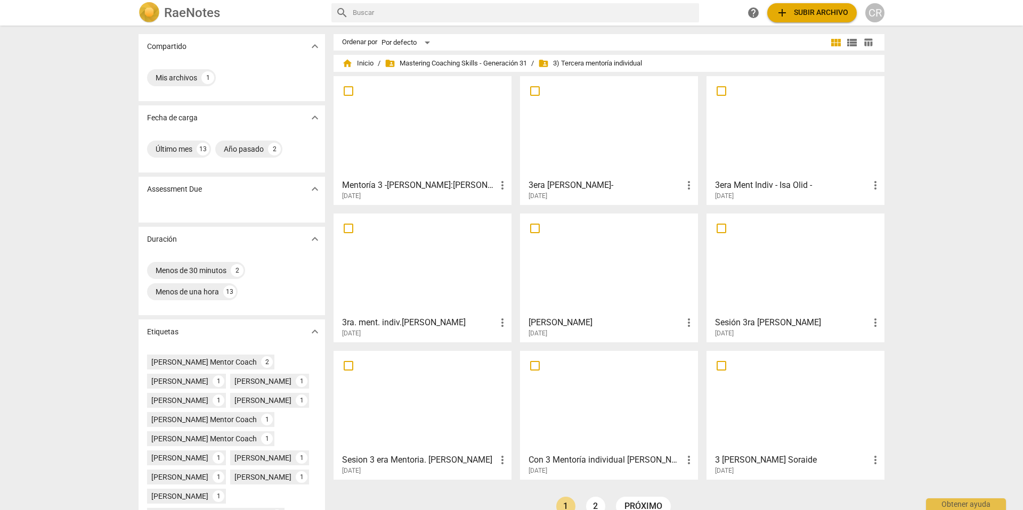
click at [425, 173] on div at bounding box center [422, 127] width 170 height 94
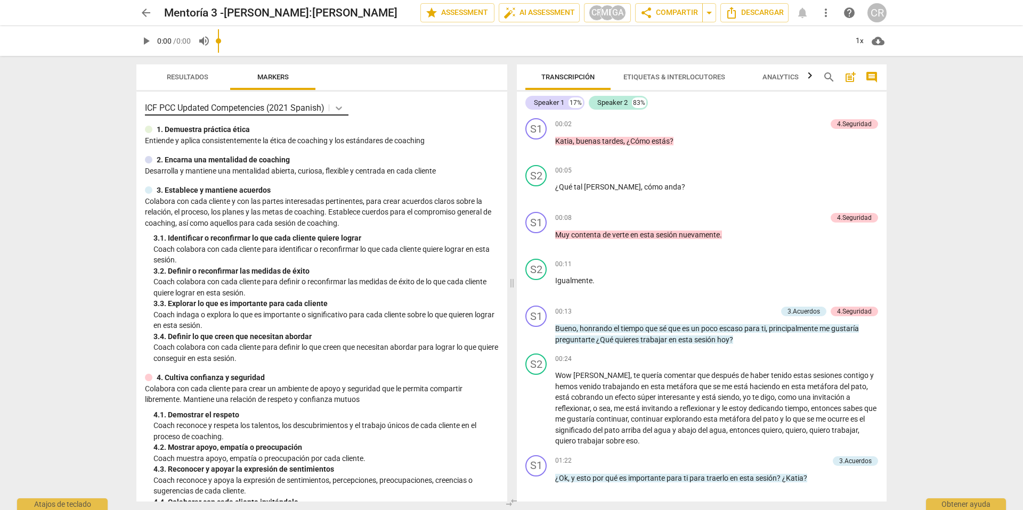
scroll to position [1600, 0]
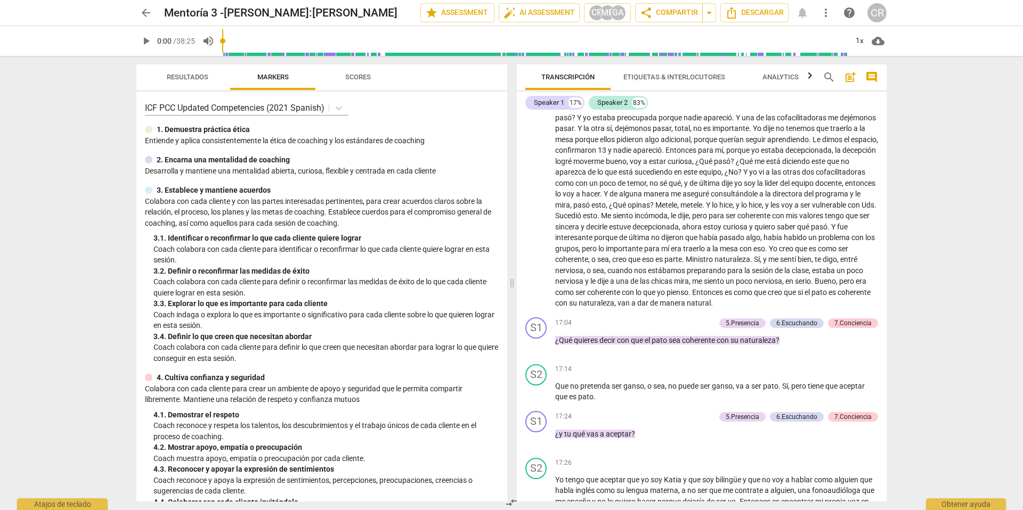
click at [271, 75] on span "Markers" at bounding box center [272, 77] width 31 height 8
click at [191, 75] on span "Resultados" at bounding box center [188, 77] width 42 height 8
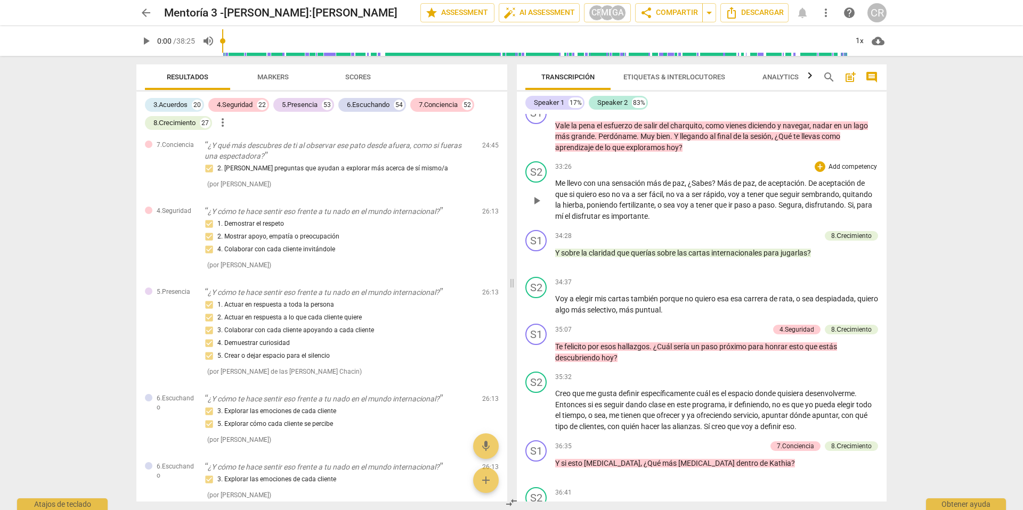
scroll to position [4461, 0]
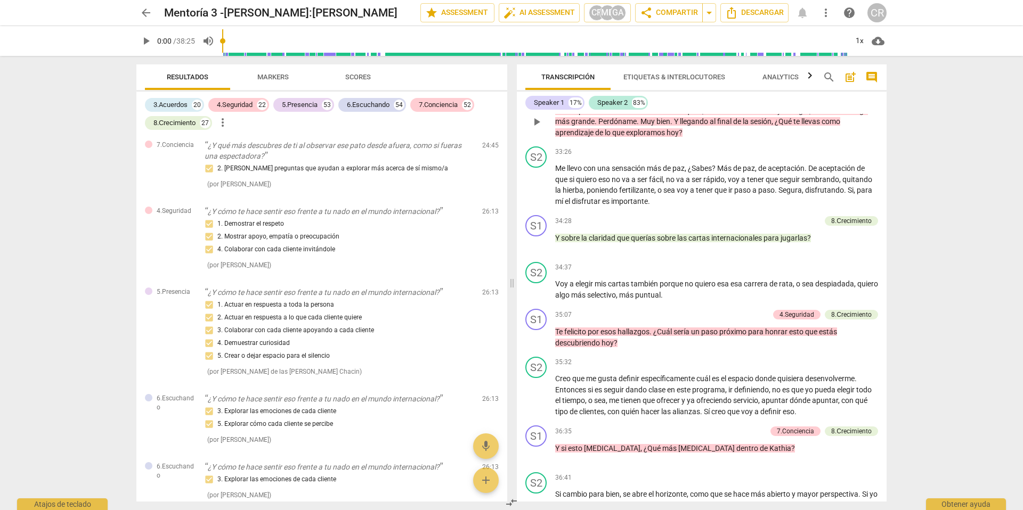
click at [536, 128] on span "play_arrow" at bounding box center [536, 122] width 13 height 13
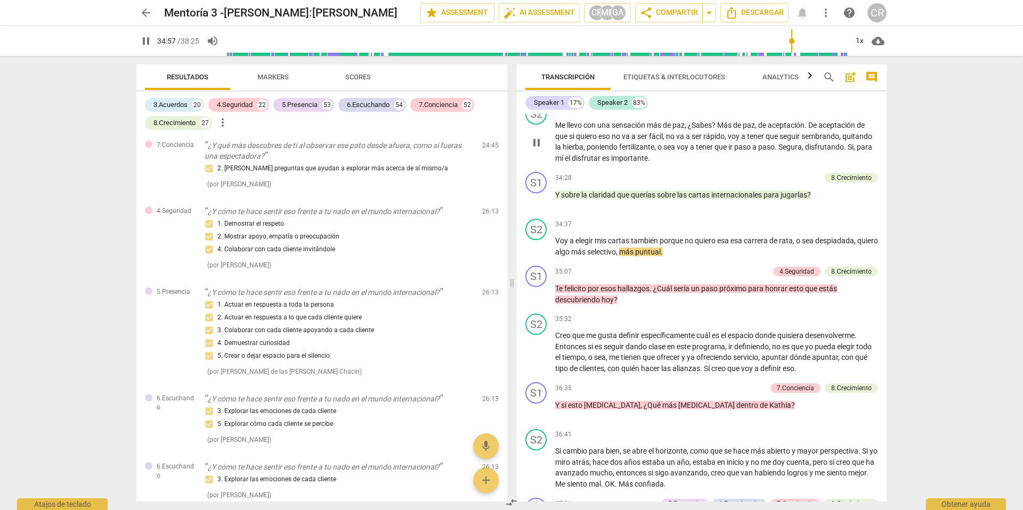
scroll to position [4512, 0]
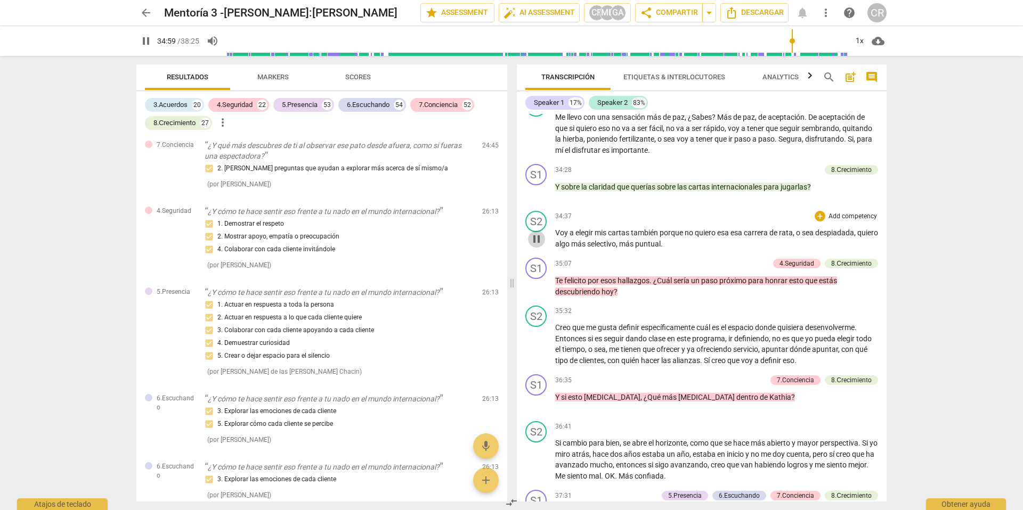
click at [538, 246] on span "pause" at bounding box center [536, 239] width 13 height 13
type input "2100"
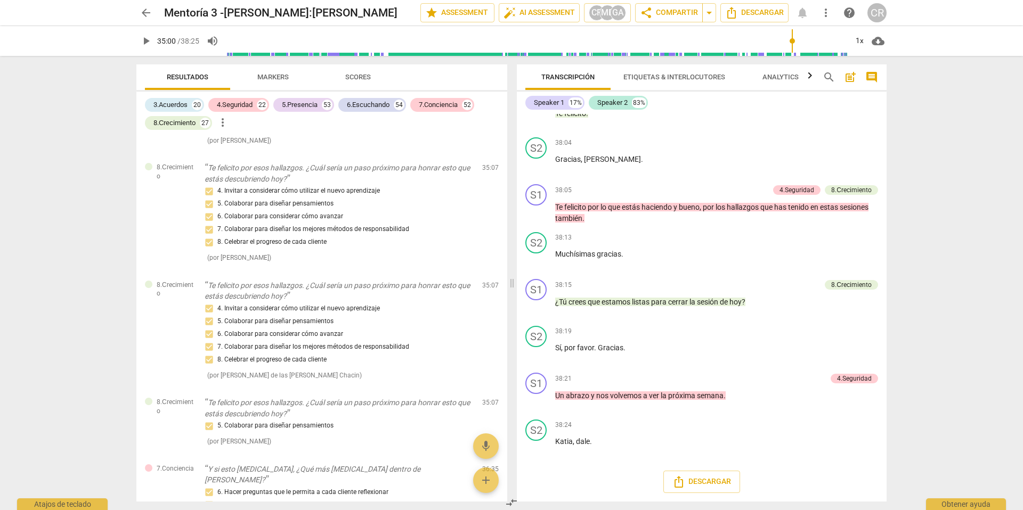
scroll to position [5040, 0]
click at [148, 13] on span "arrow_back" at bounding box center [146, 12] width 13 height 13
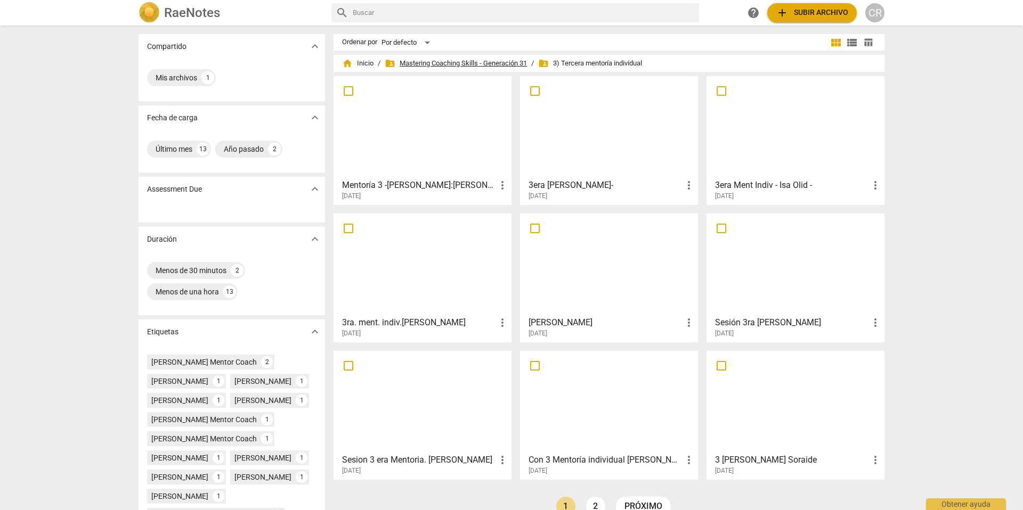
click at [441, 60] on span "folder_shared Mastering Coaching Skills - Generación 31" at bounding box center [456, 63] width 142 height 11
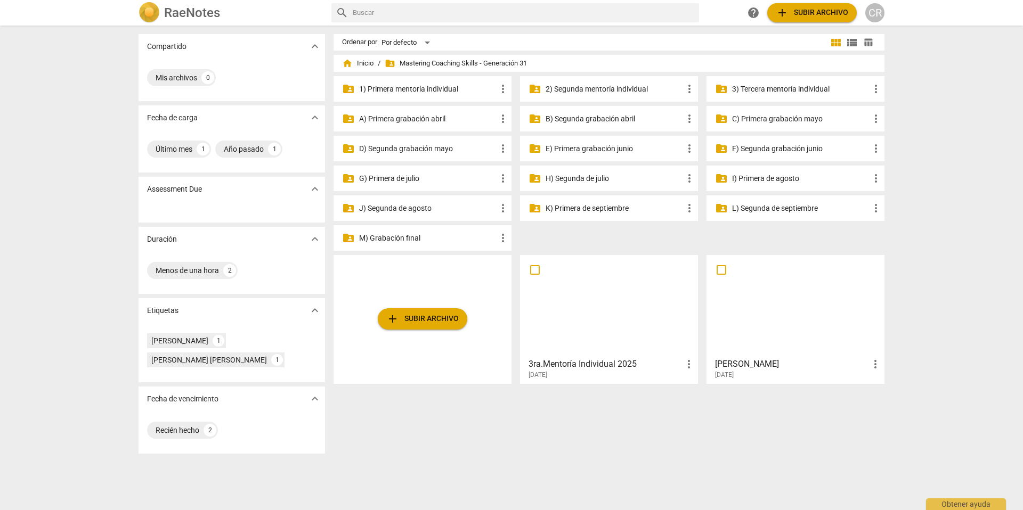
click at [410, 208] on p "J) Segunda de agosto" at bounding box center [427, 208] width 137 height 11
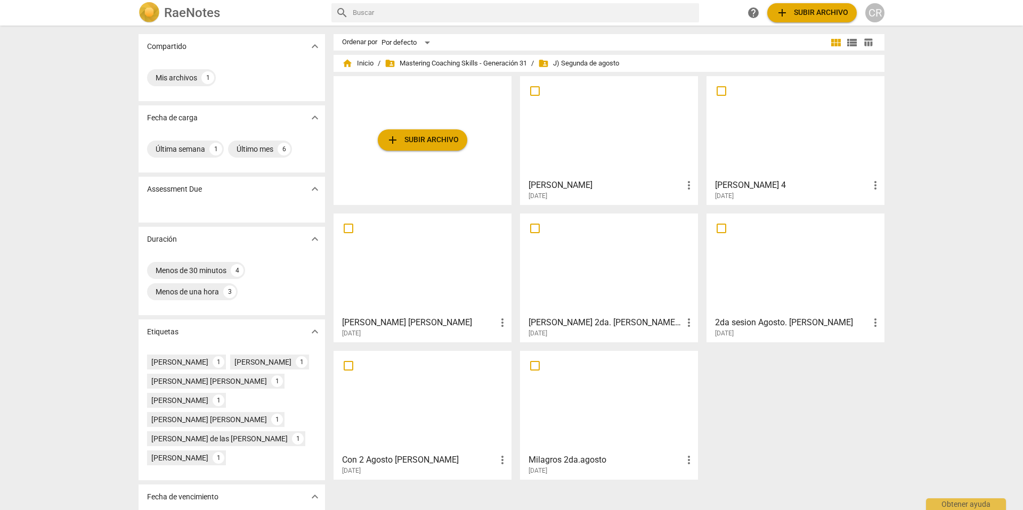
scroll to position [1, 0]
click at [774, 160] on div at bounding box center [795, 126] width 170 height 94
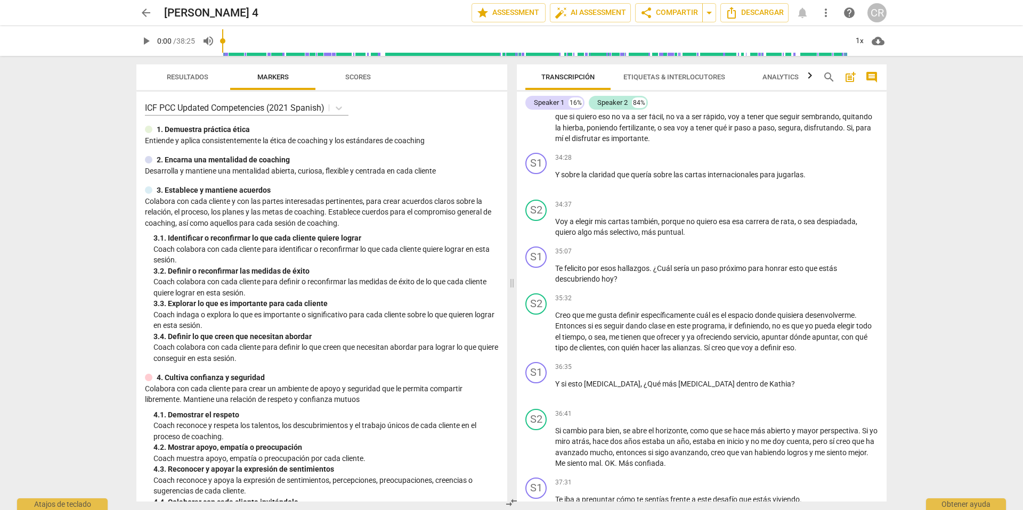
scroll to position [4584, 0]
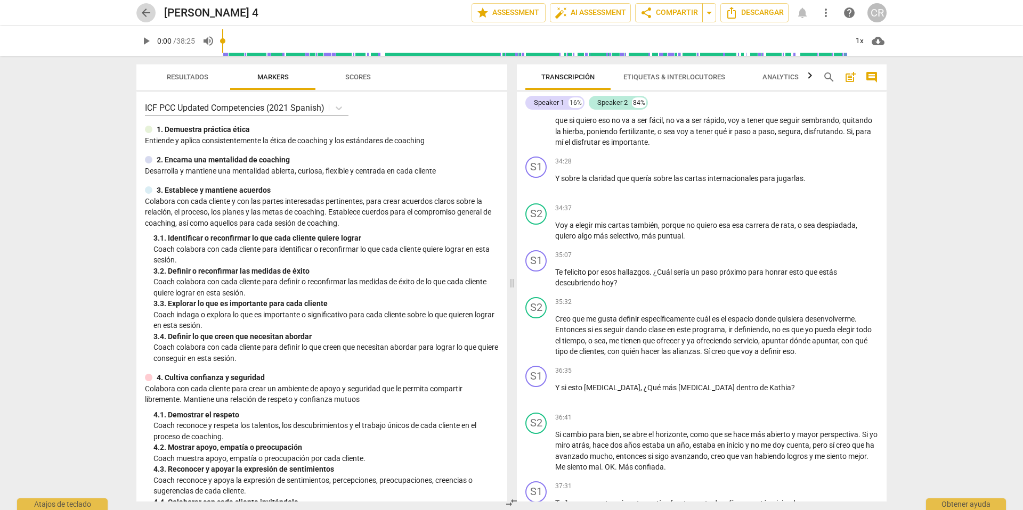
click at [144, 13] on span "arrow_back" at bounding box center [146, 12] width 13 height 13
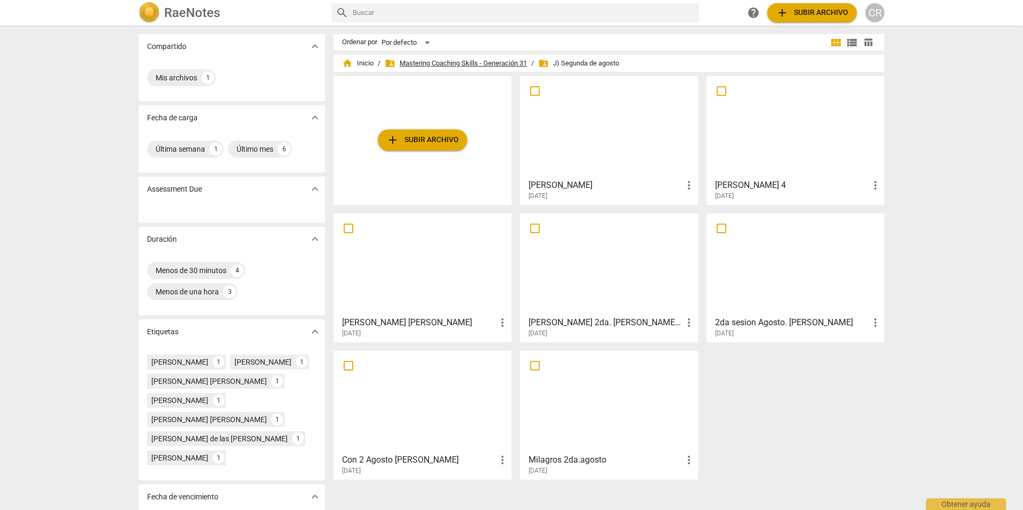
click at [438, 65] on span "folder_shared Mastering Coaching Skills - Generación 31" at bounding box center [456, 63] width 142 height 11
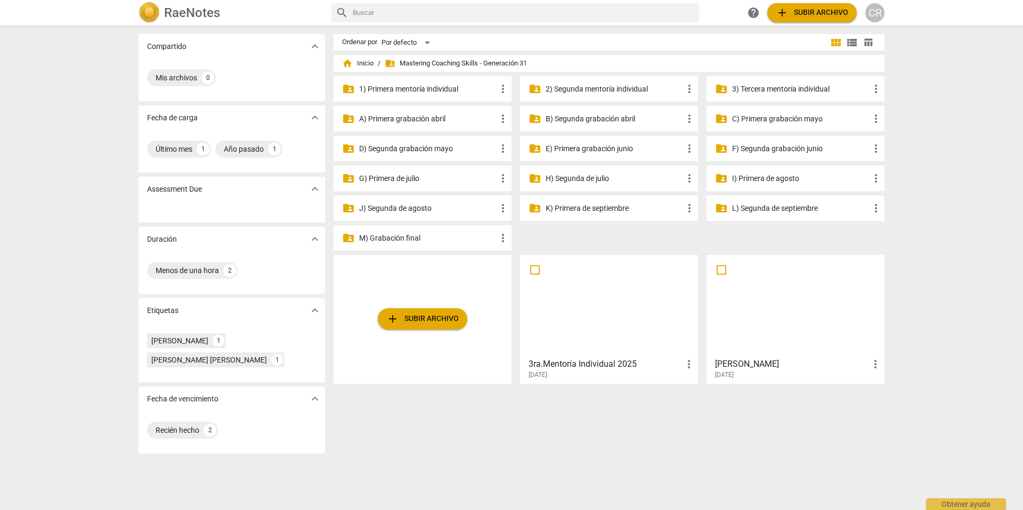
click at [613, 207] on p "K) Primera de septiembre" at bounding box center [613, 208] width 137 height 11
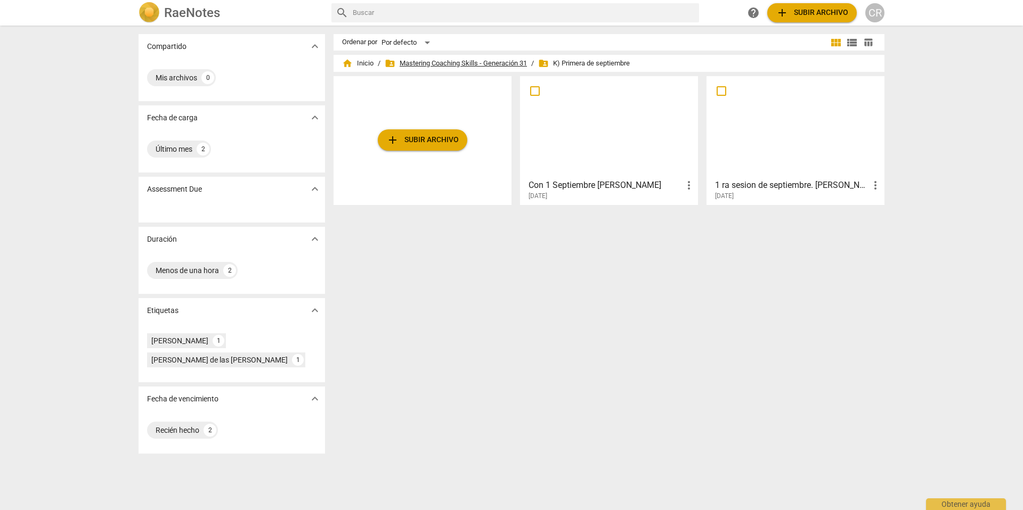
click at [447, 60] on span "folder_shared Mastering Coaching Skills - Generación 31" at bounding box center [456, 63] width 142 height 11
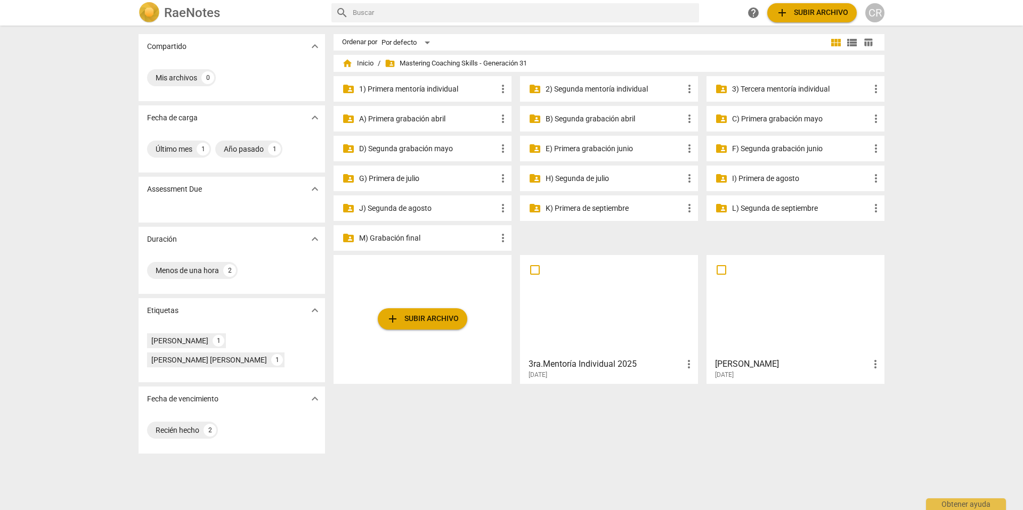
click at [763, 207] on p "L) Segunda de septiembre" at bounding box center [800, 208] width 137 height 11
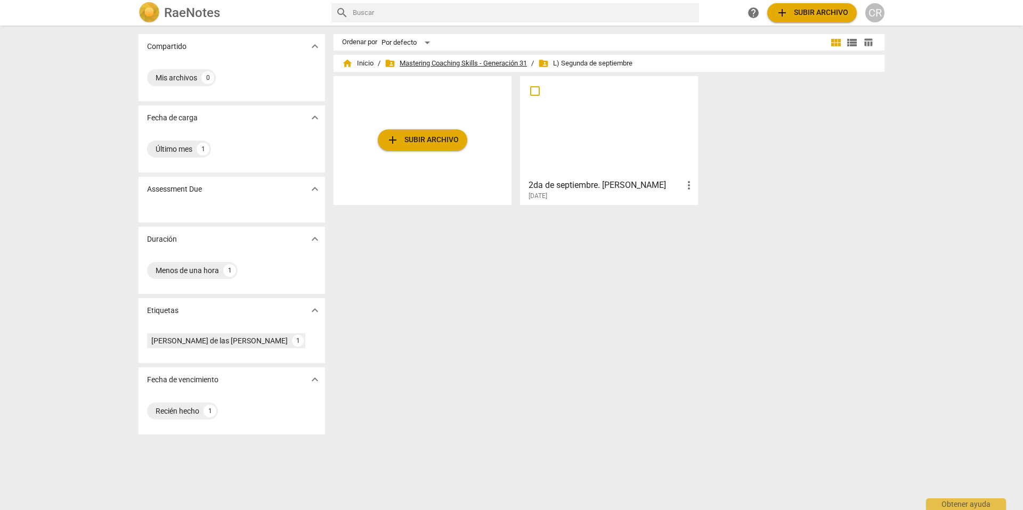
click at [434, 62] on span "folder_shared Mastering Coaching Skills - Generación 31" at bounding box center [456, 63] width 142 height 11
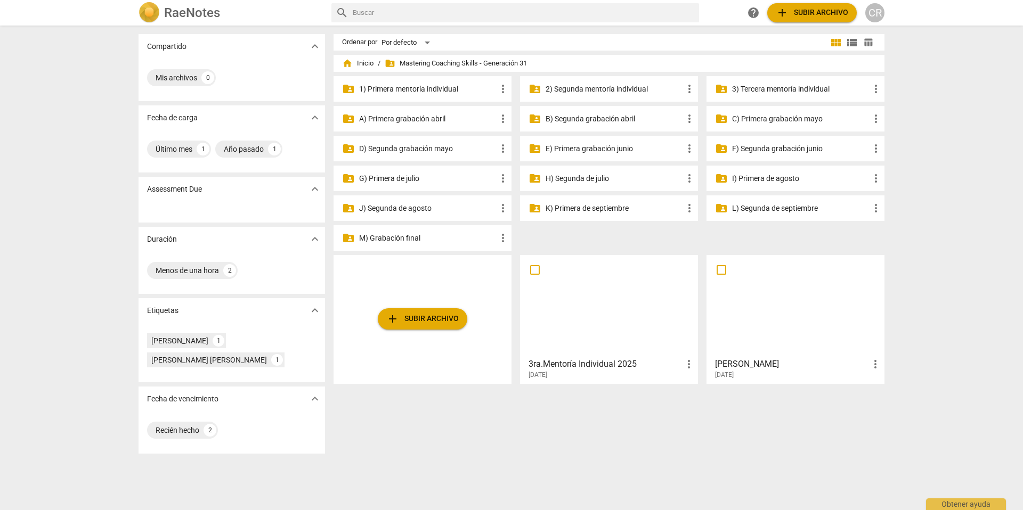
click at [408, 239] on p "M) Grabación final" at bounding box center [427, 238] width 137 height 11
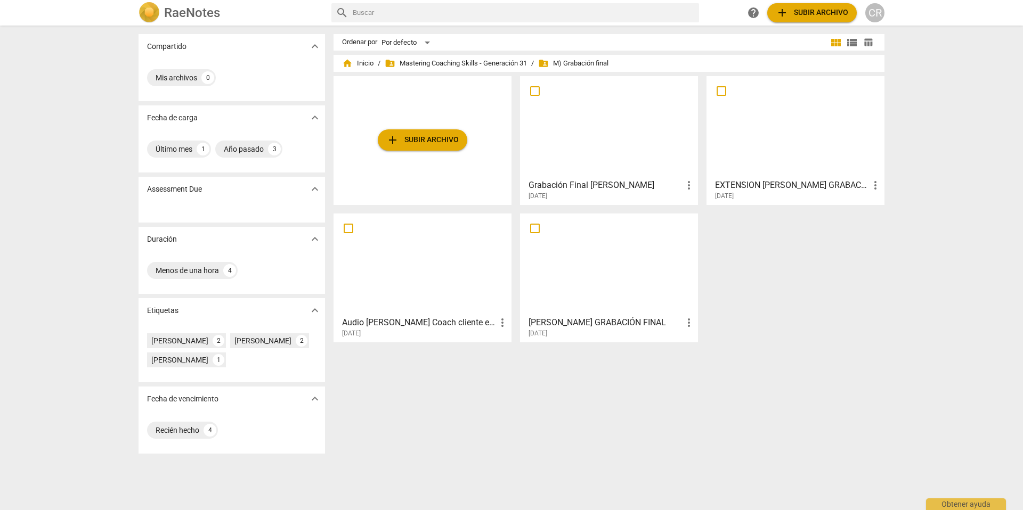
click at [565, 184] on h3 "Grabación Final [PERSON_NAME]" at bounding box center [605, 185] width 154 height 13
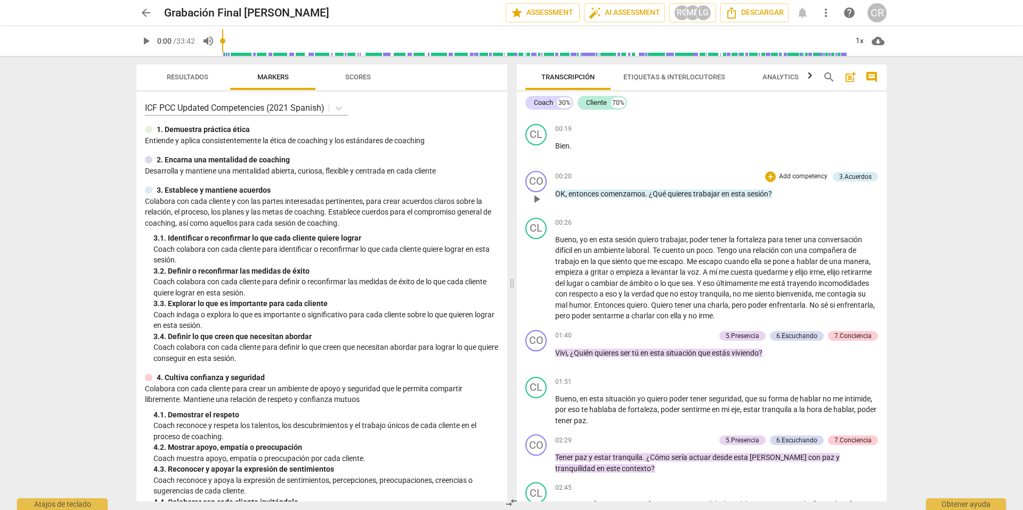
scroll to position [340, 0]
click at [537, 205] on span "play_arrow" at bounding box center [536, 198] width 13 height 13
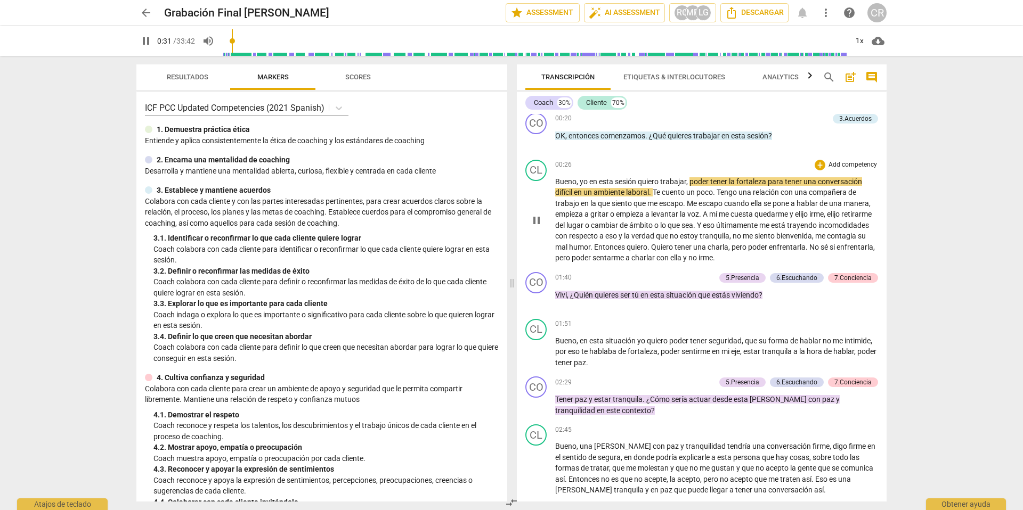
scroll to position [412, 0]
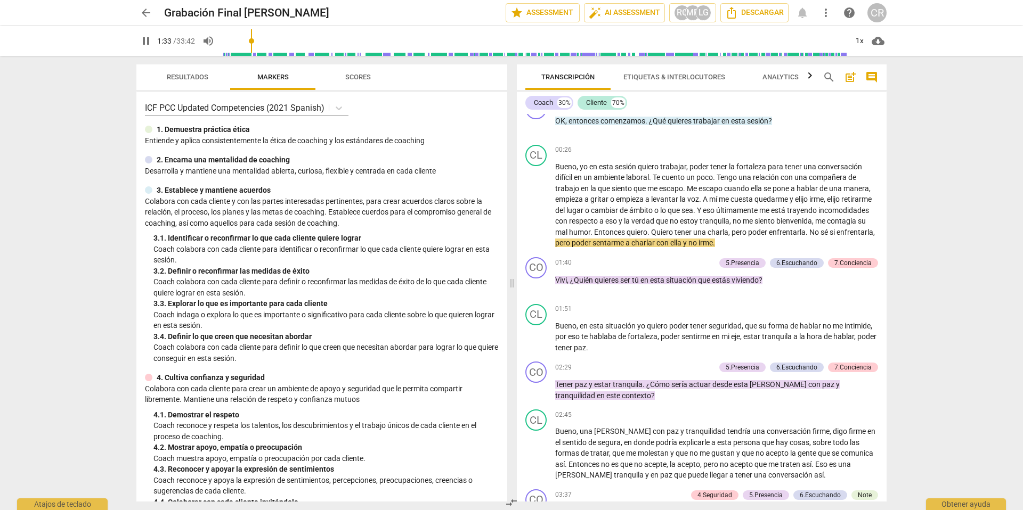
drag, startPoint x: 240, startPoint y: 42, endPoint x: 253, endPoint y: 45, distance: 13.2
click at [253, 45] on input "range" at bounding box center [534, 41] width 625 height 34
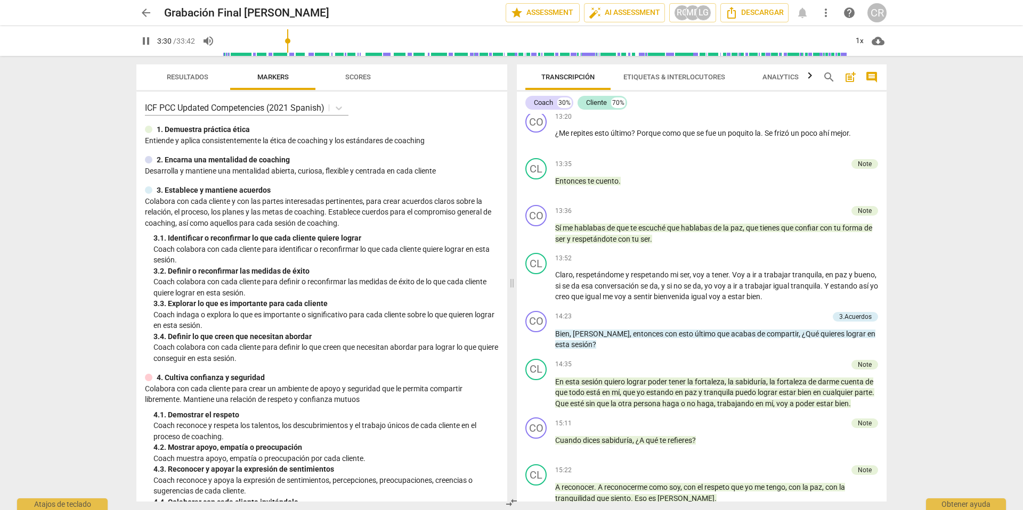
scroll to position [1897, 0]
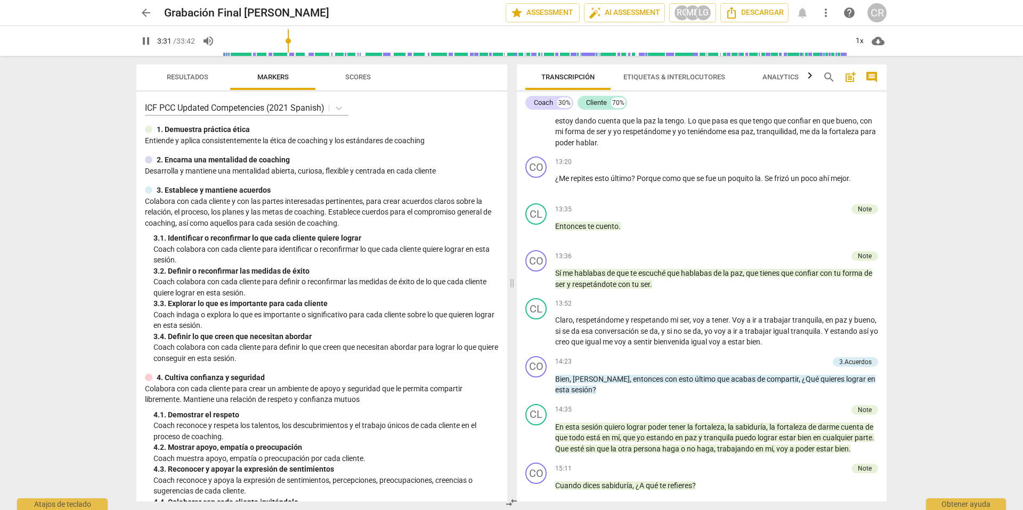
type input "212"
click at [143, 11] on span "arrow_back" at bounding box center [146, 12] width 13 height 13
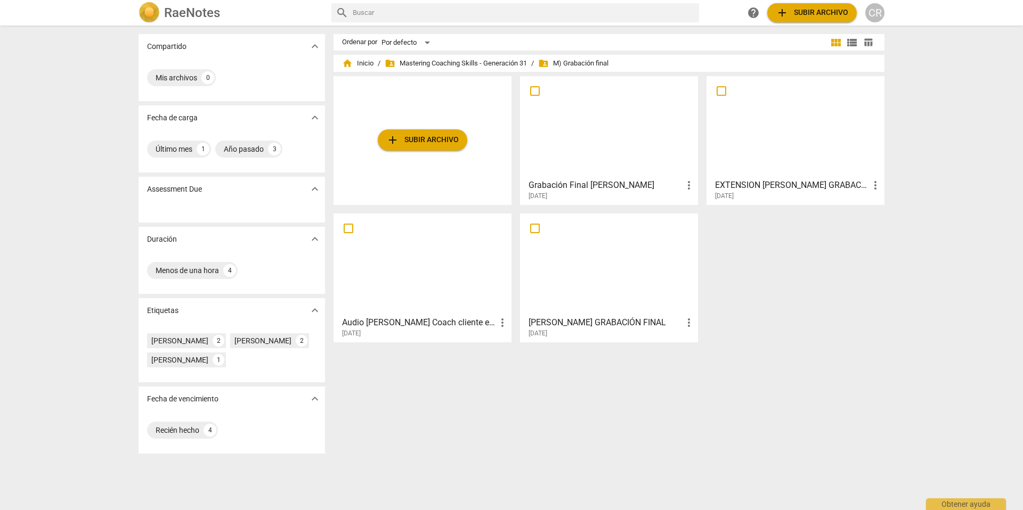
click at [582, 170] on div at bounding box center [609, 127] width 170 height 94
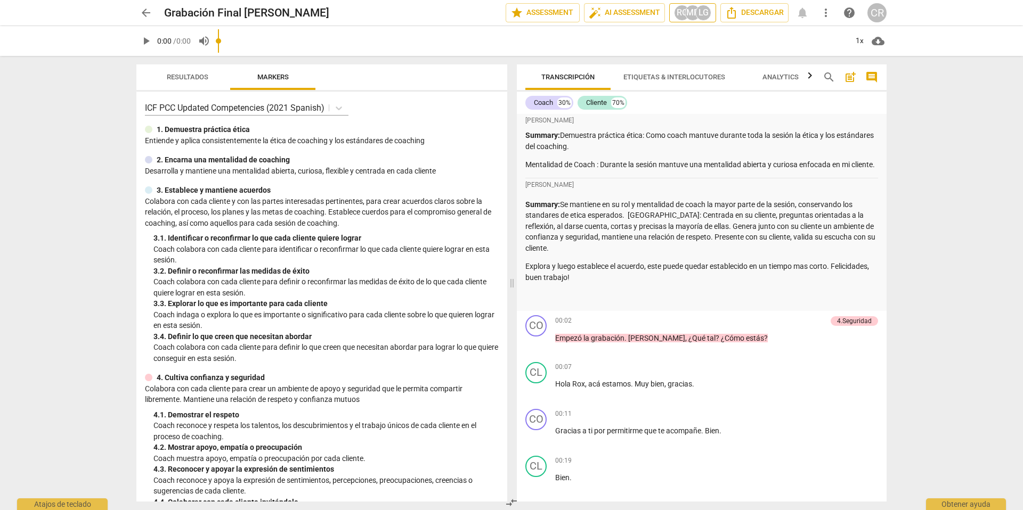
scroll to position [6, 0]
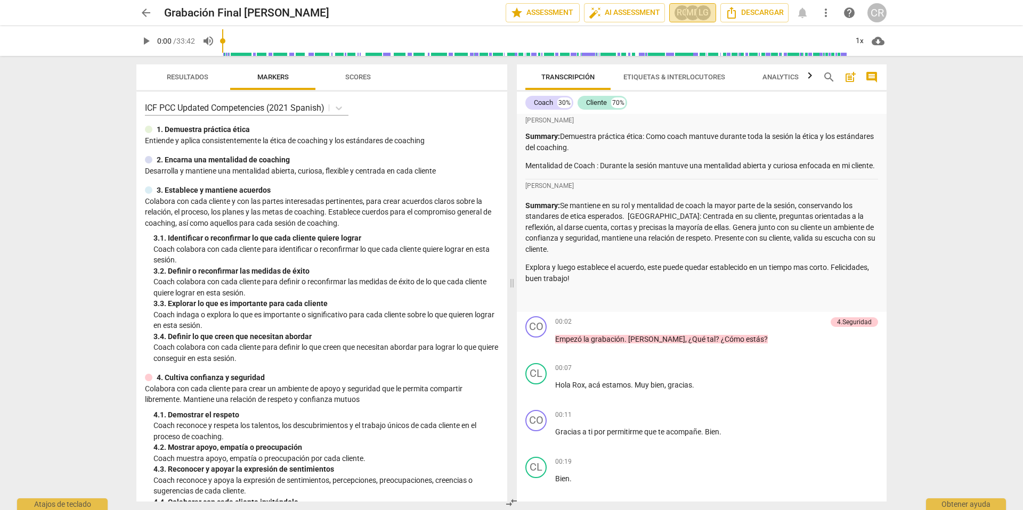
click at [679, 14] on div "RG" at bounding box center [682, 13] width 16 height 16
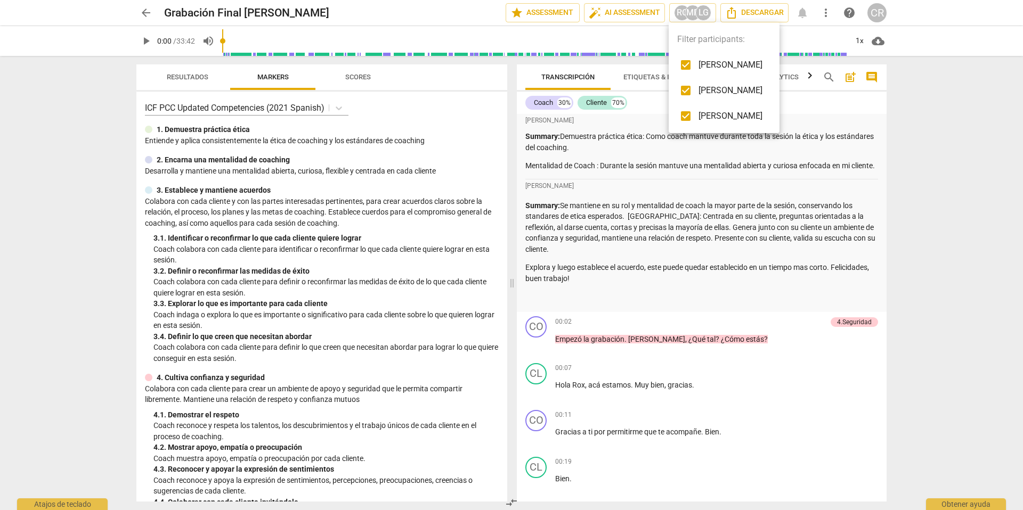
click at [672, 194] on div at bounding box center [511, 255] width 1023 height 510
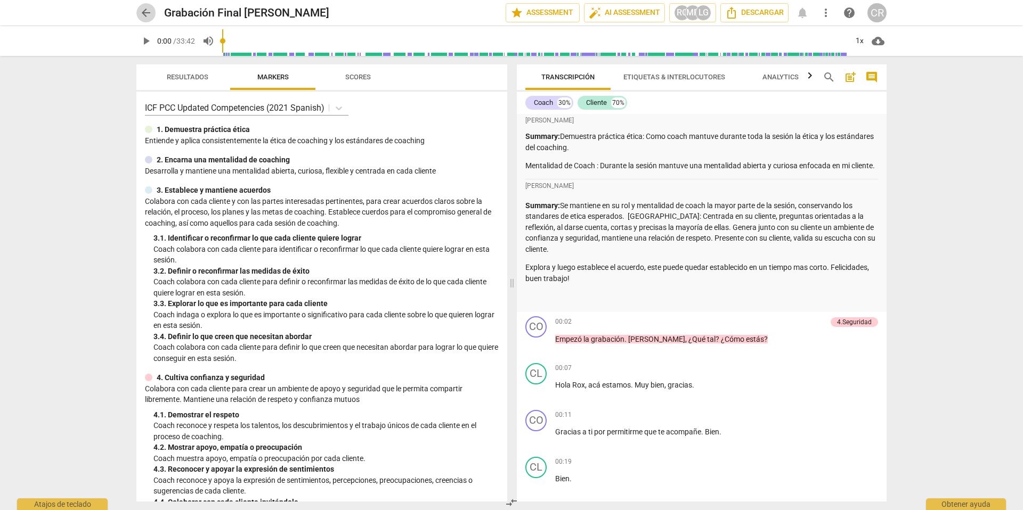
click at [143, 12] on span "arrow_back" at bounding box center [146, 12] width 13 height 13
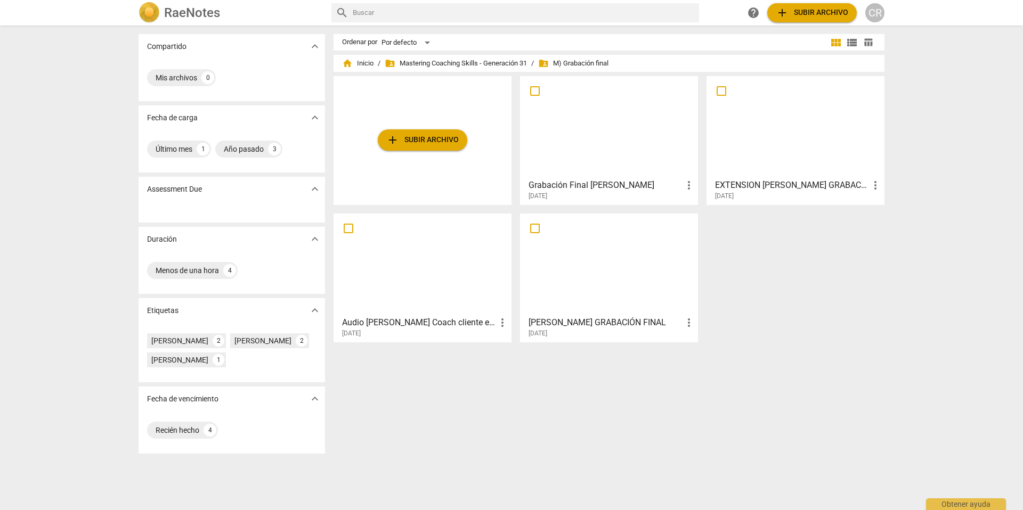
click at [422, 327] on h3 "Audio [PERSON_NAME] Coach cliente externo Lyli" at bounding box center [419, 322] width 154 height 13
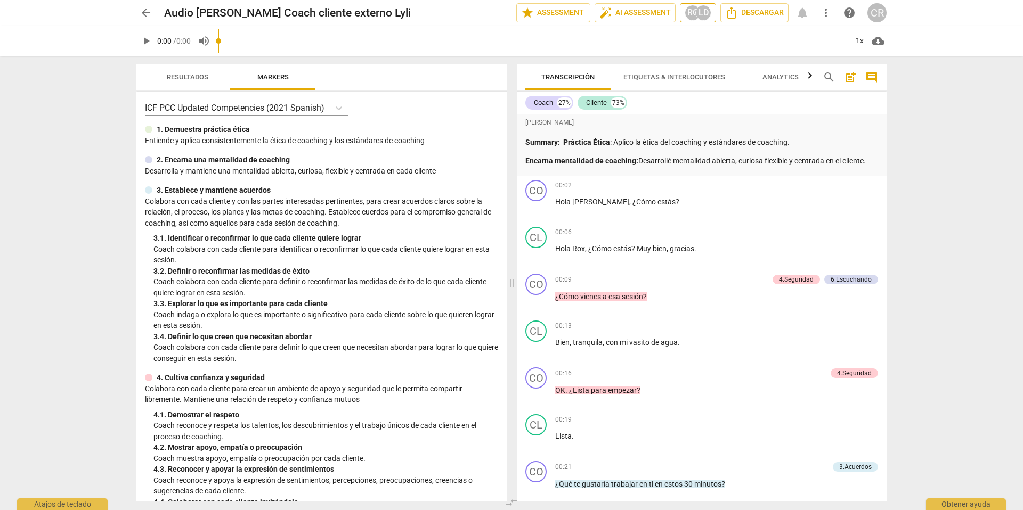
click at [691, 12] on div "RG" at bounding box center [692, 13] width 16 height 16
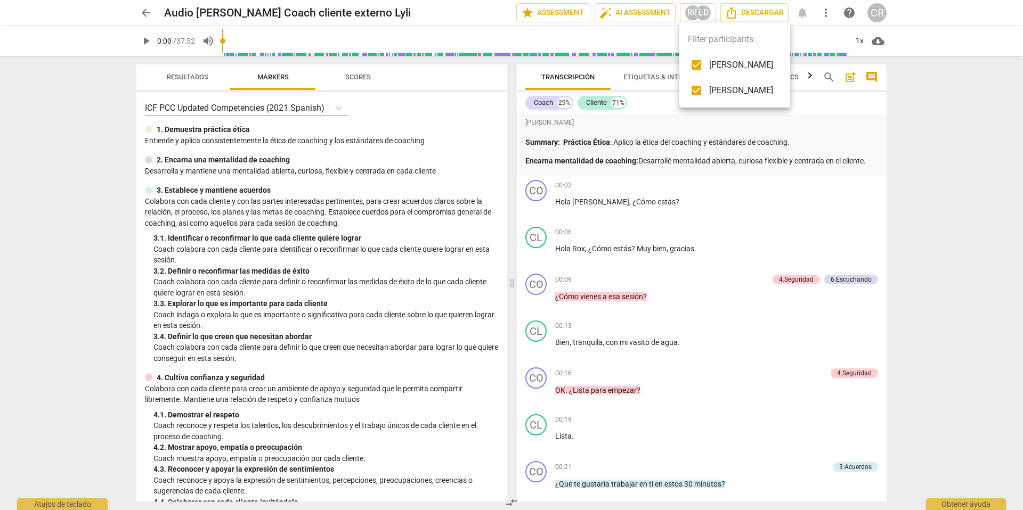
click at [654, 108] on div at bounding box center [511, 255] width 1023 height 510
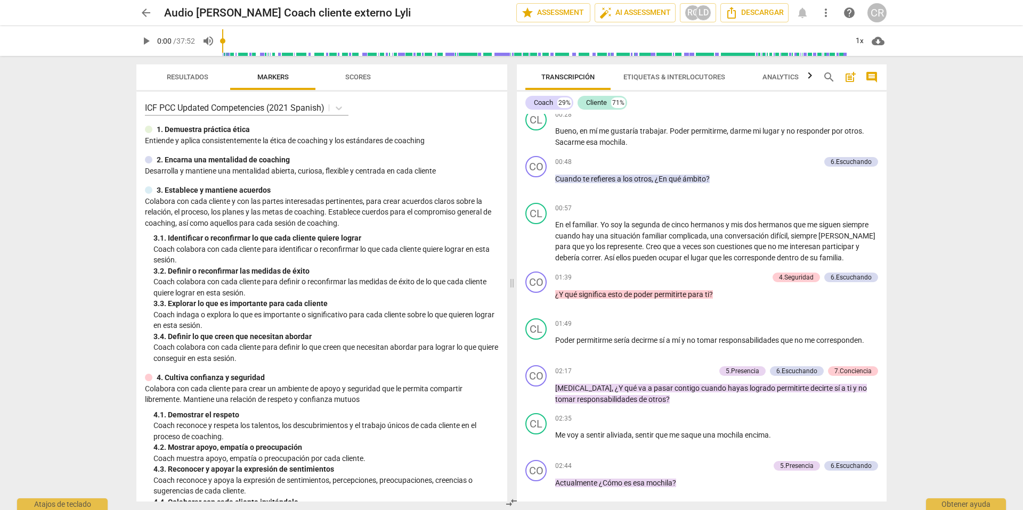
scroll to position [402, 0]
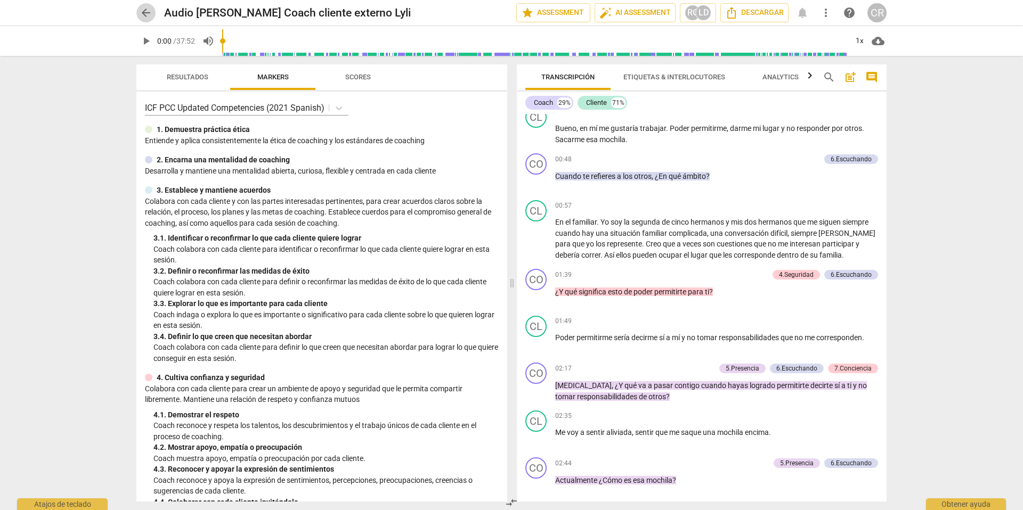
click at [149, 17] on span "arrow_back" at bounding box center [146, 12] width 13 height 13
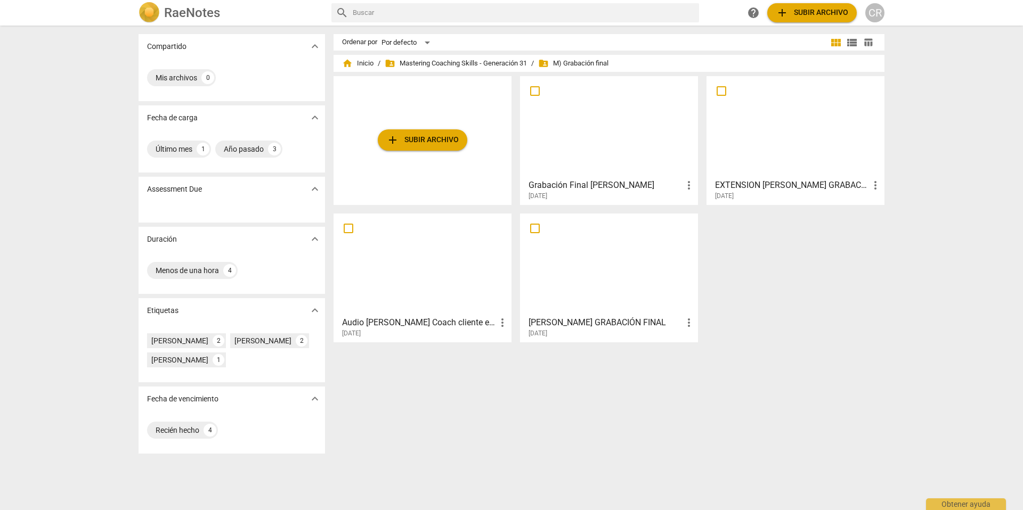
click at [564, 105] on div at bounding box center [609, 127] width 170 height 94
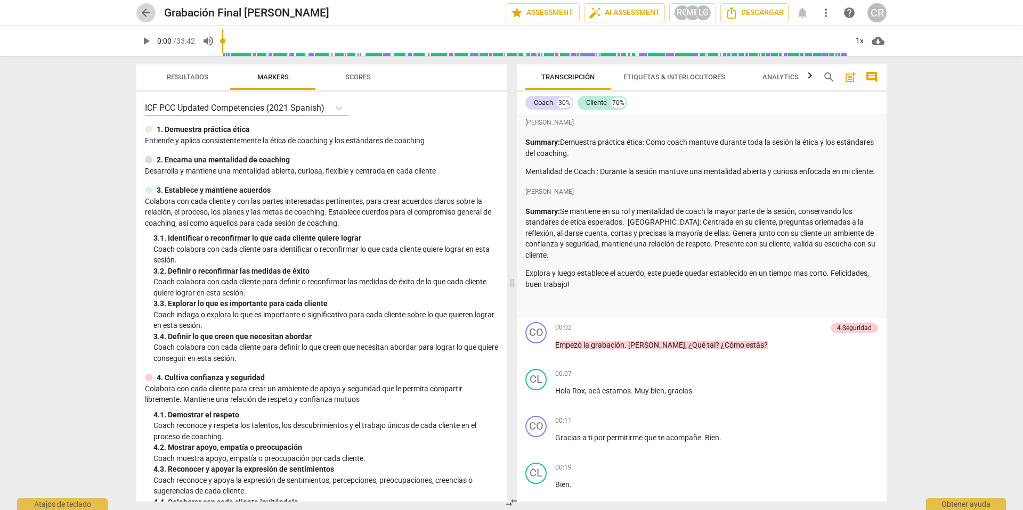
click at [148, 13] on span "arrow_back" at bounding box center [146, 12] width 13 height 13
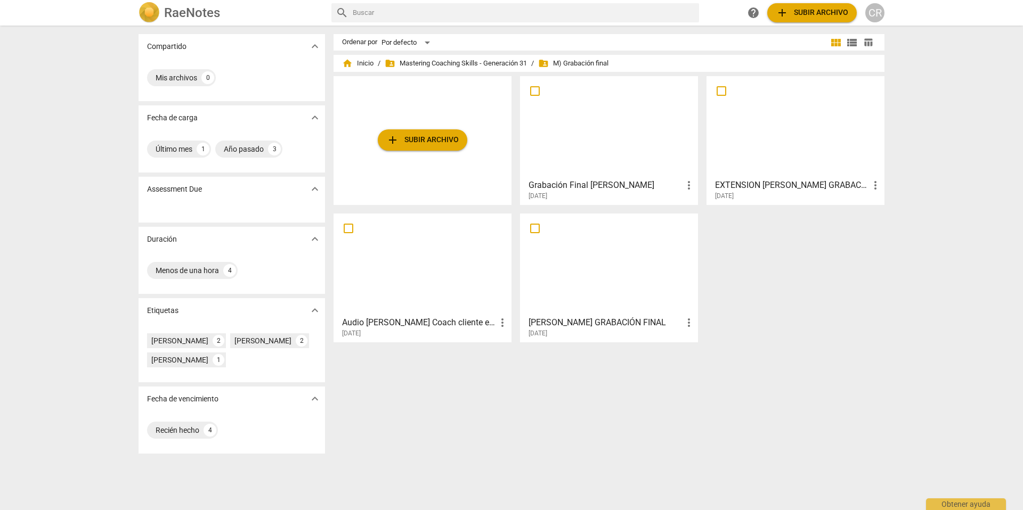
click at [589, 323] on h3 "[PERSON_NAME] GRABACIÓN FINAL" at bounding box center [605, 322] width 154 height 13
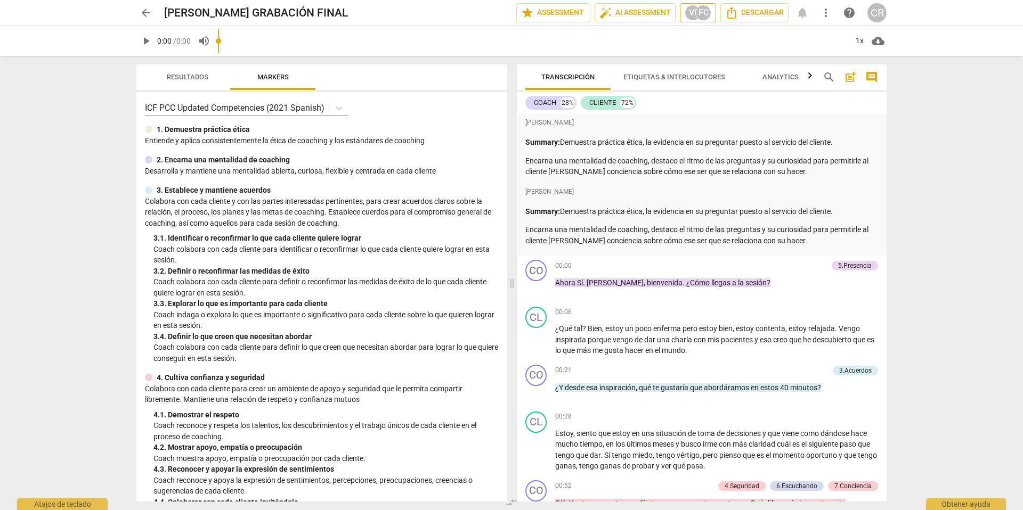
click at [690, 13] on div "VI" at bounding box center [692, 13] width 16 height 16
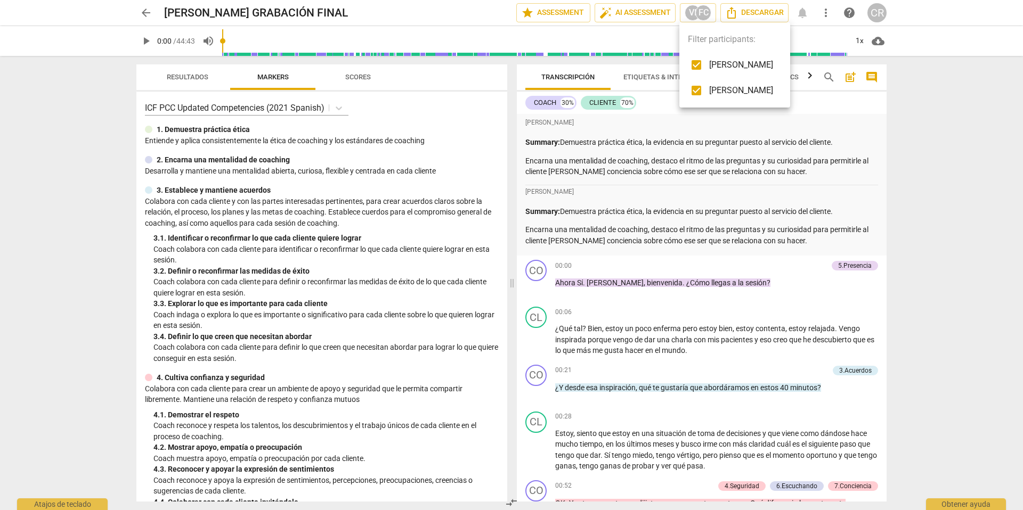
click at [591, 144] on div at bounding box center [511, 255] width 1023 height 510
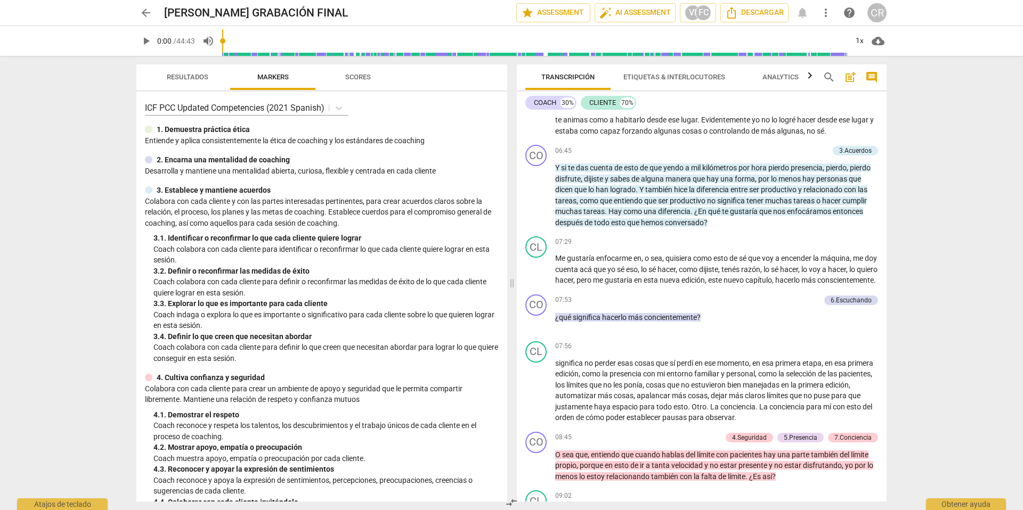
scroll to position [1325, 0]
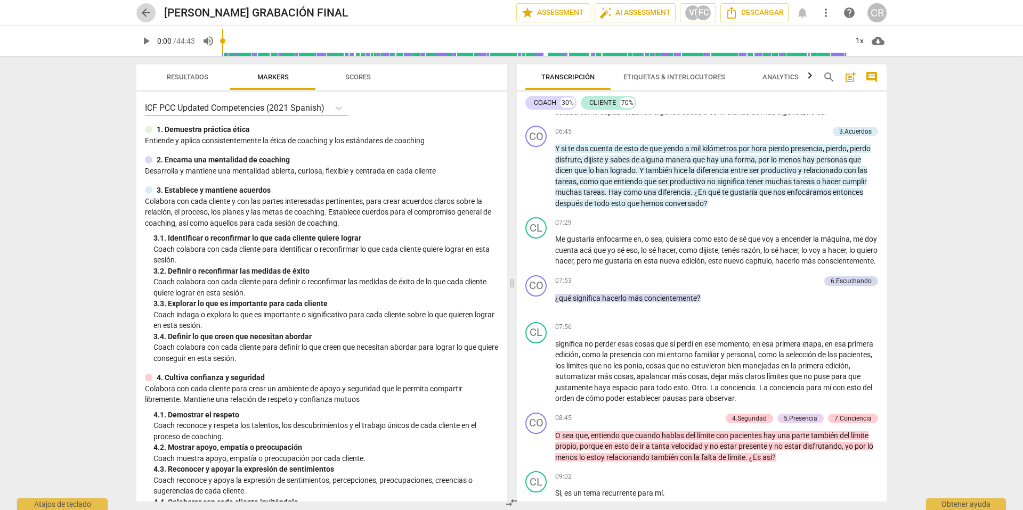
click at [142, 13] on span "arrow_back" at bounding box center [146, 12] width 13 height 13
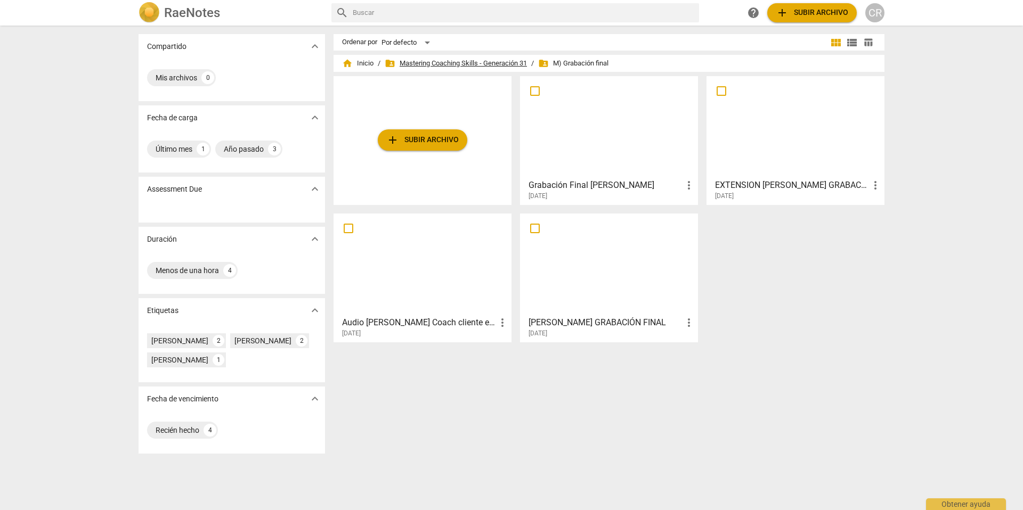
click at [479, 61] on span "folder_shared Mastering Coaching Skills - Generación 31" at bounding box center [456, 63] width 142 height 11
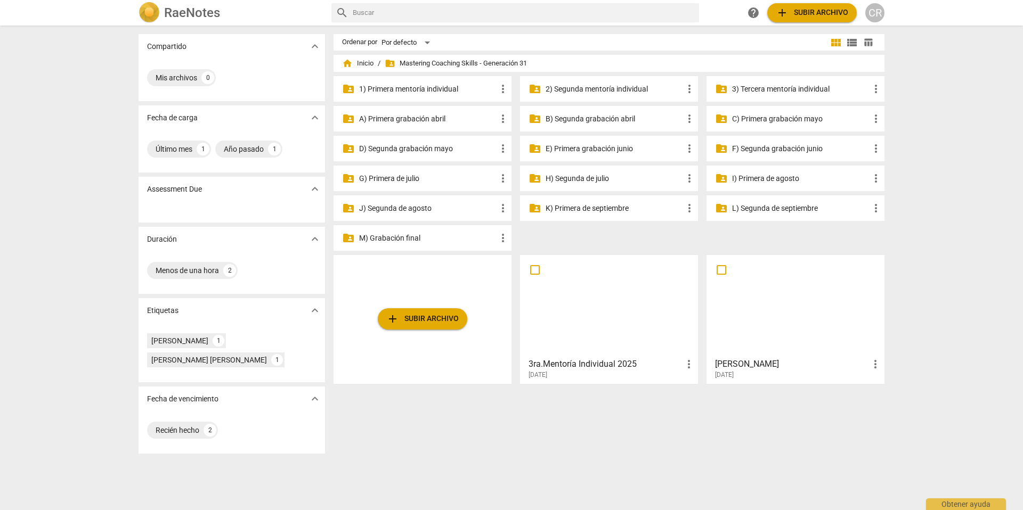
click at [419, 209] on p "J) Segunda de agosto" at bounding box center [427, 208] width 137 height 11
